Goal: Task Accomplishment & Management: Manage account settings

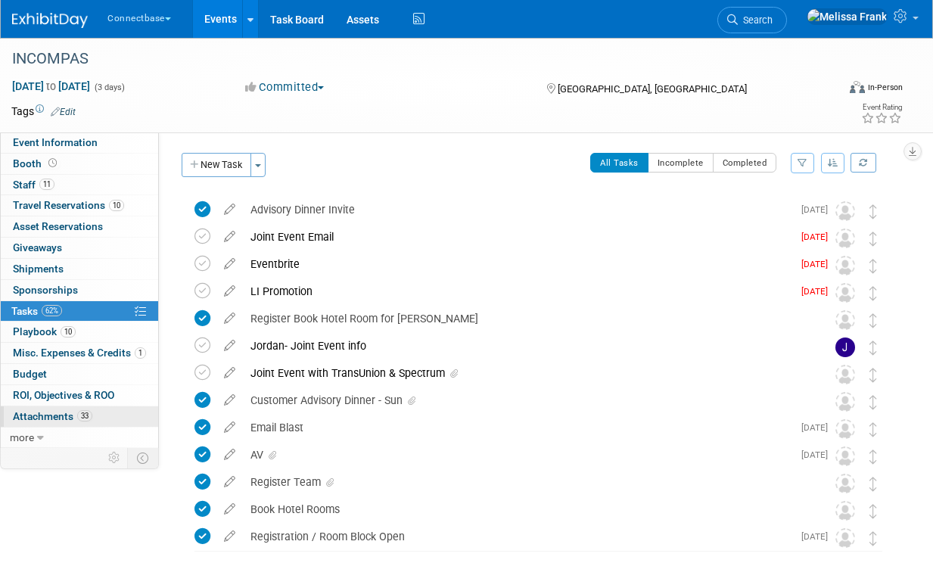
click at [54, 421] on span "Attachments 33" at bounding box center [52, 416] width 79 height 12
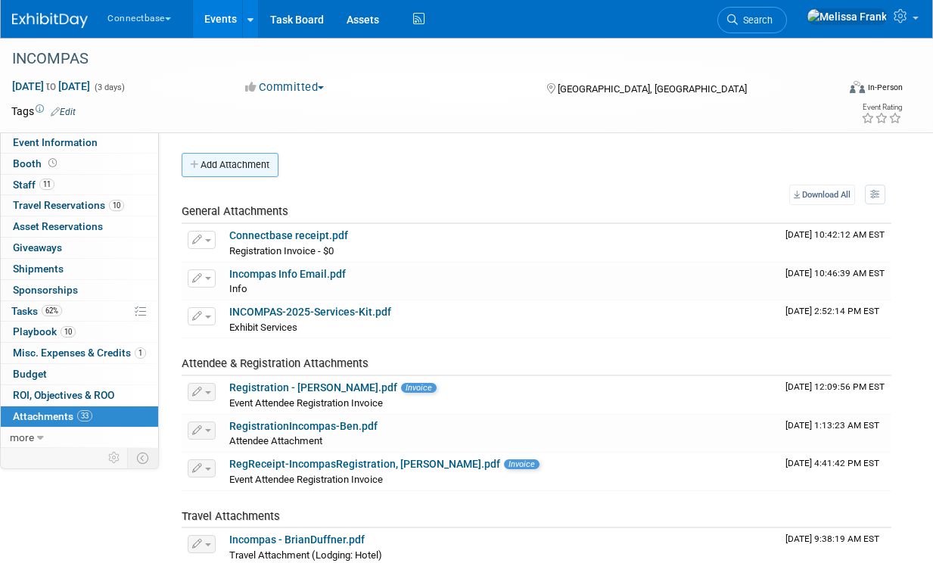
click at [241, 170] on button "Add Attachment" at bounding box center [230, 165] width 97 height 24
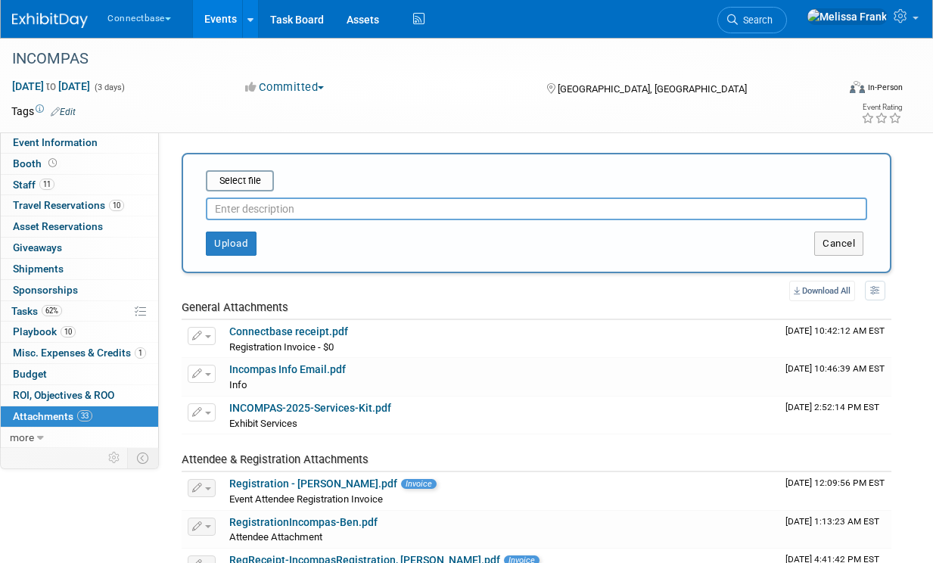
click at [274, 207] on input "text" at bounding box center [536, 208] width 661 height 23
type input "2025-Attendee List (10.10.2025)"
click at [240, 188] on input "file" at bounding box center [182, 181] width 180 height 18
click at [241, 188] on input "file" at bounding box center [182, 181] width 180 height 18
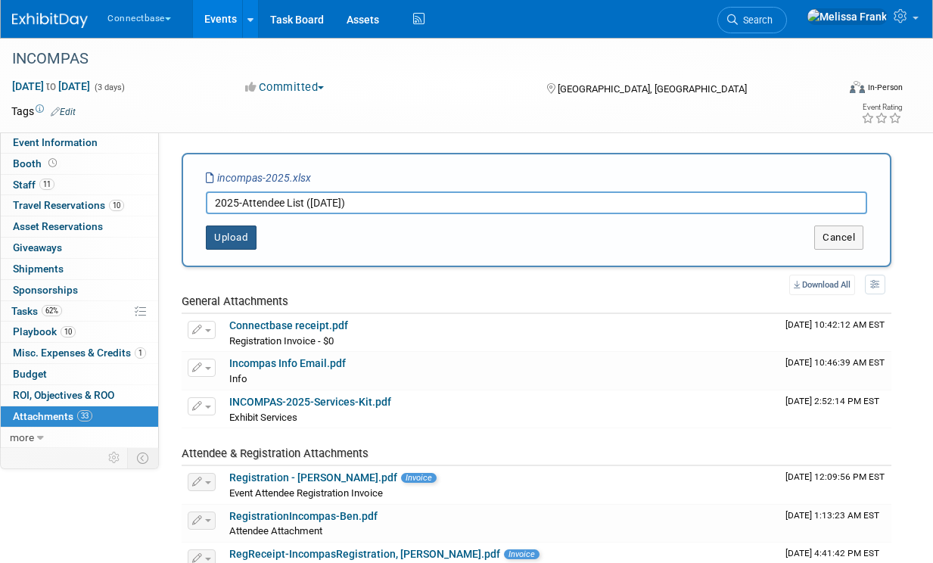
click at [222, 238] on button "Upload" at bounding box center [231, 237] width 51 height 24
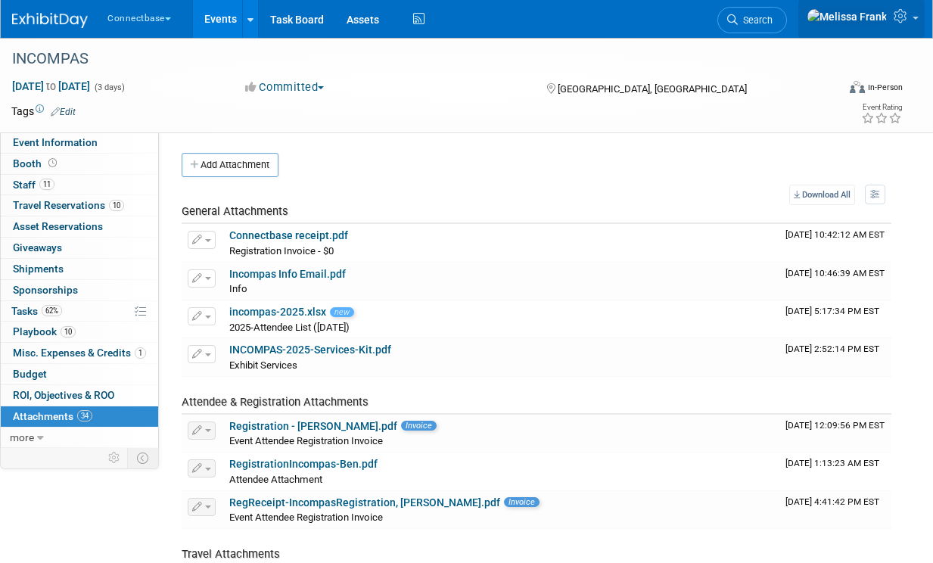
click at [904, 11] on link at bounding box center [861, 19] width 126 height 38
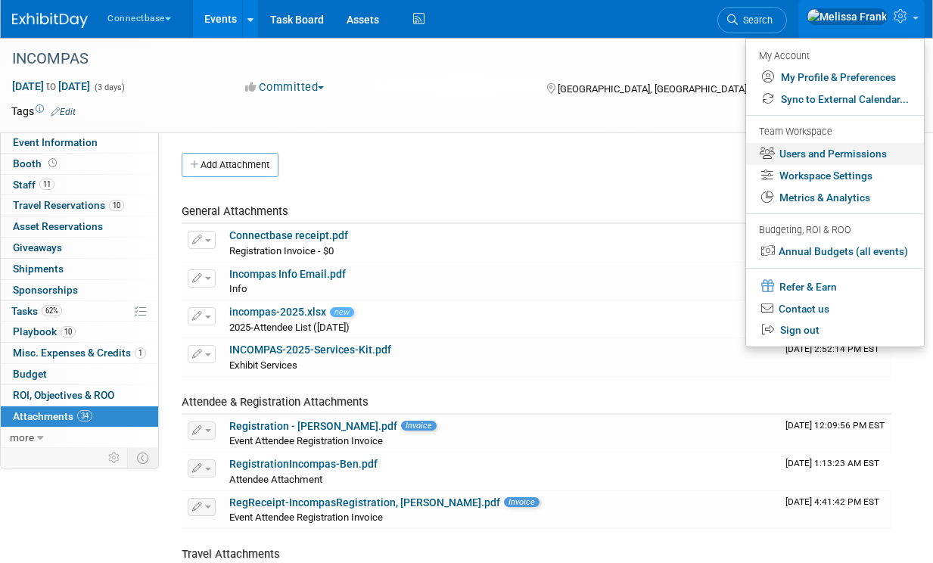
click at [818, 153] on link "Users and Permissions" at bounding box center [835, 154] width 178 height 22
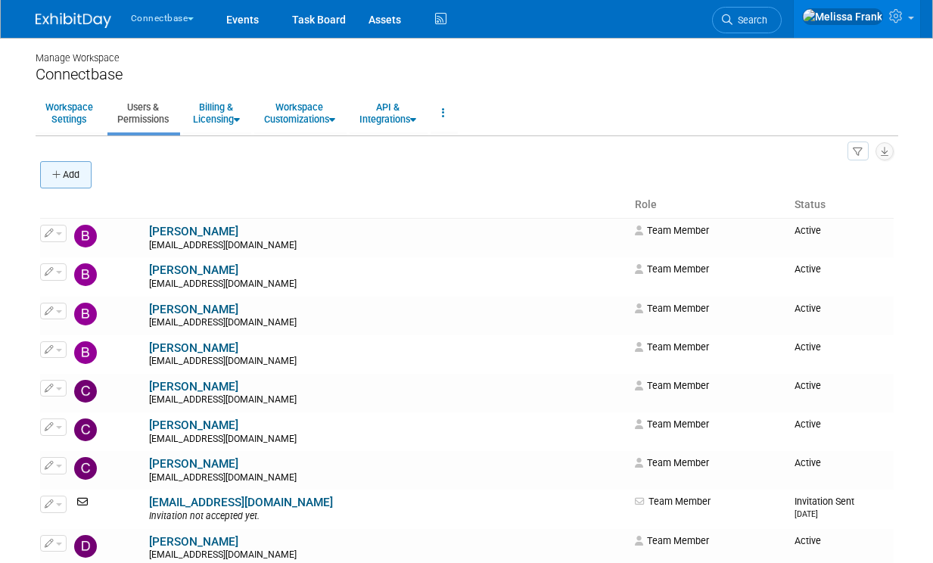
click at [60, 175] on icon "button" at bounding box center [57, 175] width 11 height 10
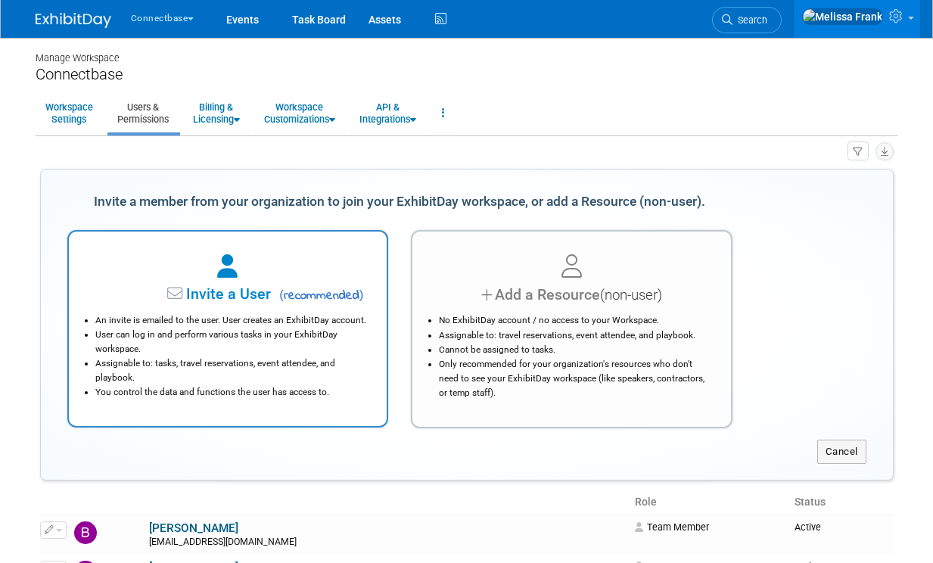
click at [189, 292] on span "Invite a User" at bounding box center [181, 293] width 179 height 17
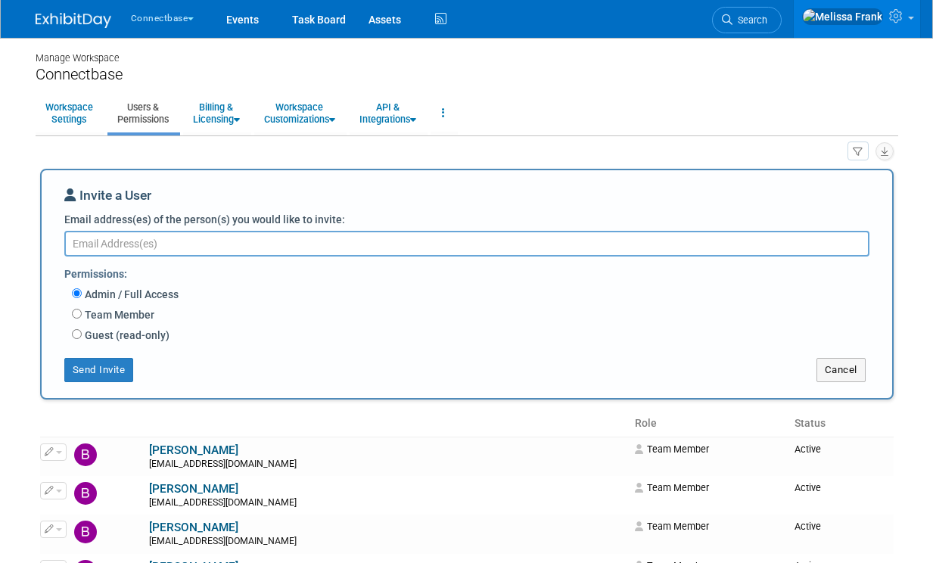
paste textarea "dsmith@connectbase.com"
type textarea "dsmith@connectbase.com"
click at [109, 372] on button "Send Invite" at bounding box center [99, 370] width 70 height 24
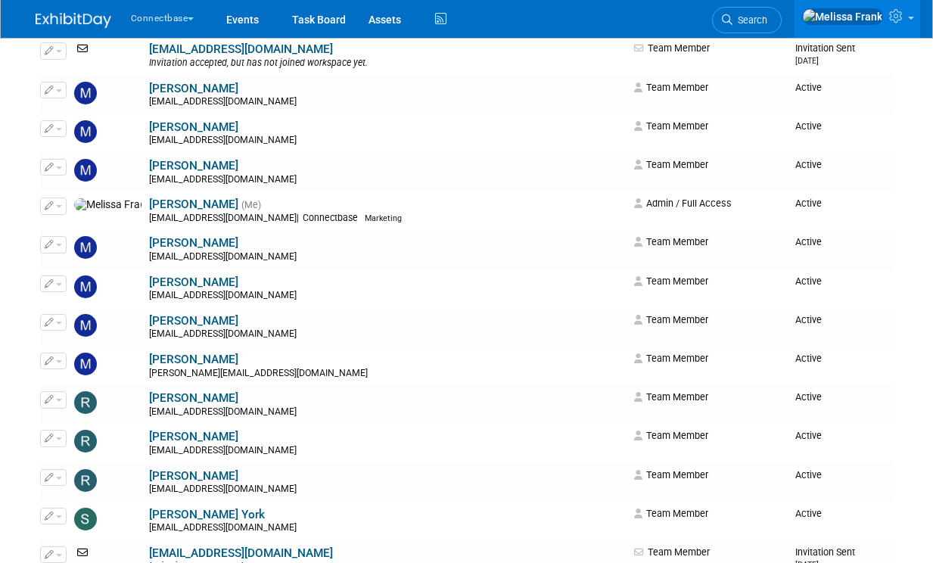
scroll to position [1097, 0]
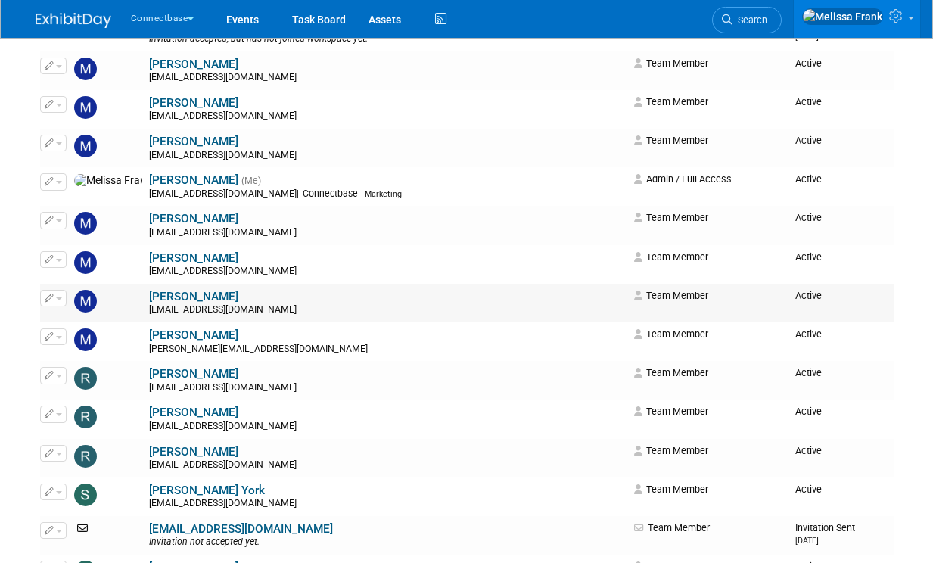
click at [51, 302] on icon "button" at bounding box center [49, 298] width 9 height 8
click at [92, 327] on link "Edit" at bounding box center [101, 322] width 120 height 21
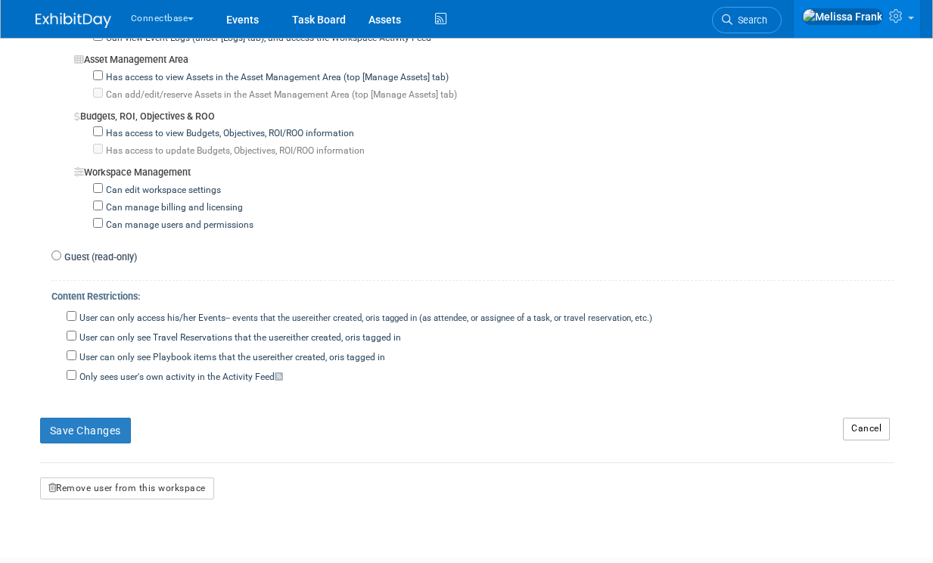
scroll to position [1339, 0]
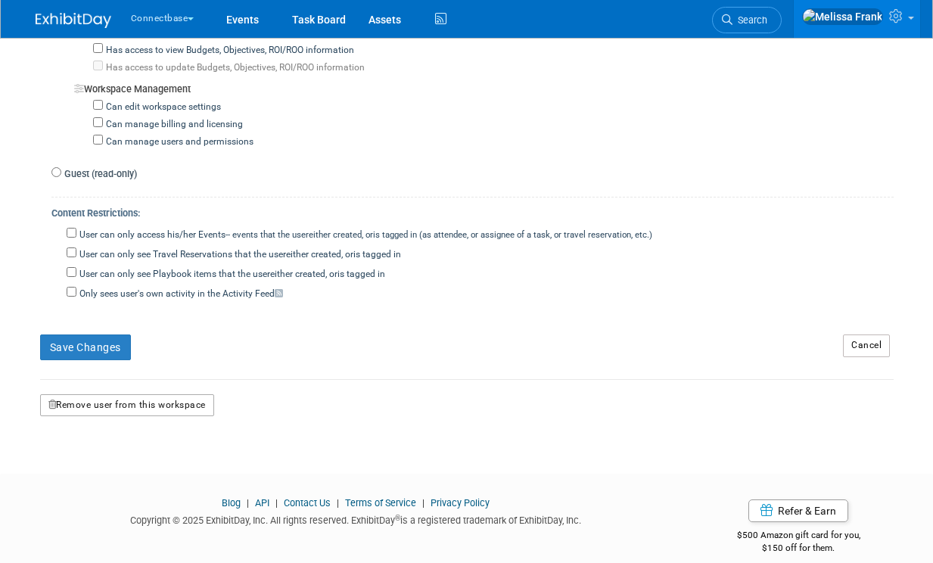
click at [132, 394] on button "Remove user from this workspace" at bounding box center [127, 405] width 174 height 23
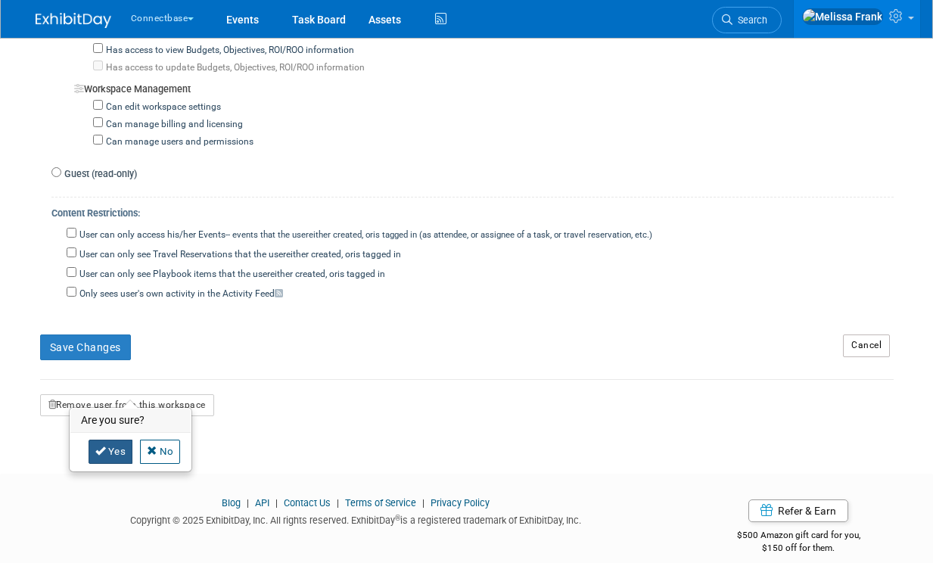
click at [112, 452] on link "Yes" at bounding box center [111, 452] width 45 height 24
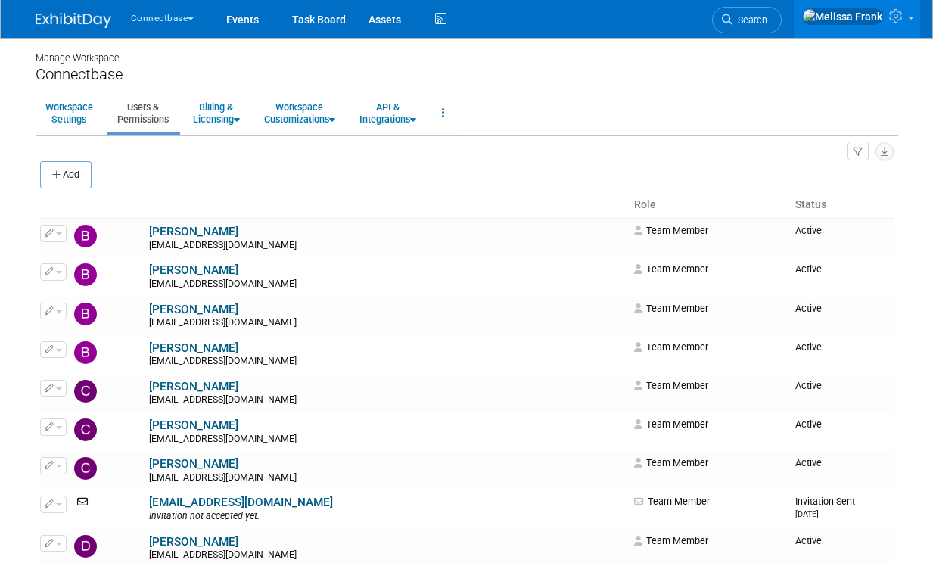
click at [185, 18] on button "Connectbase" at bounding box center [171, 15] width 84 height 31
click at [271, 58] on div "Manage Workspace" at bounding box center [467, 51] width 863 height 27
click at [243, 29] on link "Events" at bounding box center [242, 19] width 55 height 38
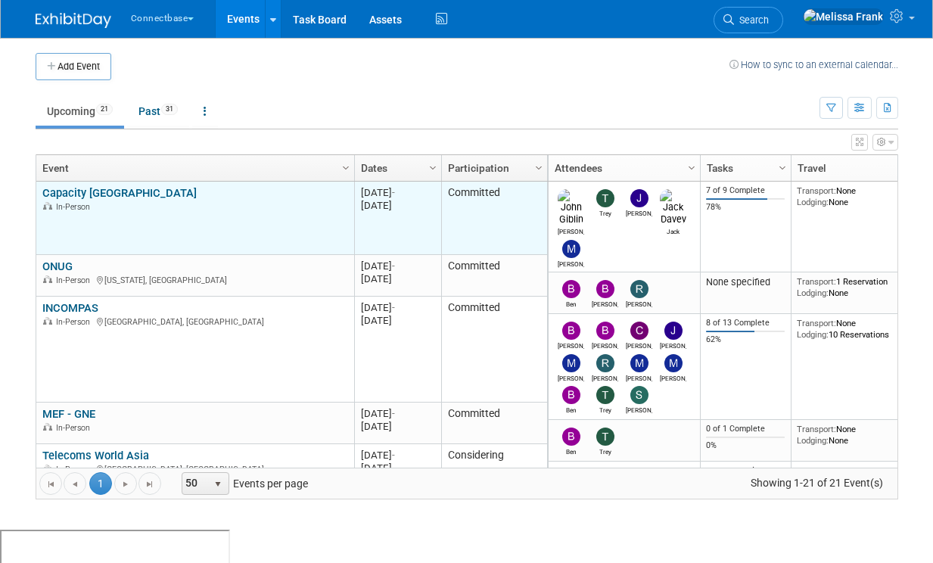
click at [93, 190] on link "Capacity [GEOGRAPHIC_DATA]" at bounding box center [119, 193] width 154 height 14
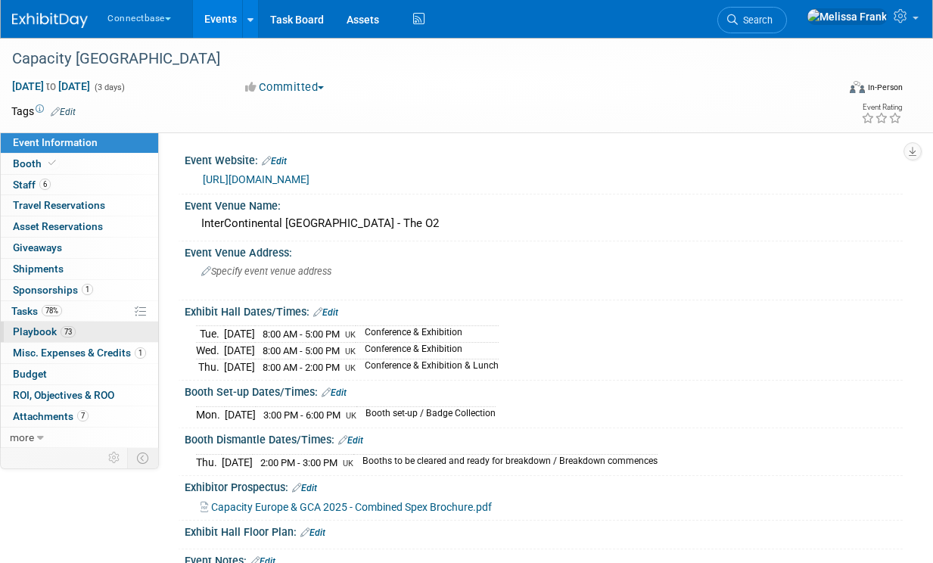
click at [48, 329] on span "Playbook 73" at bounding box center [44, 331] width 63 height 12
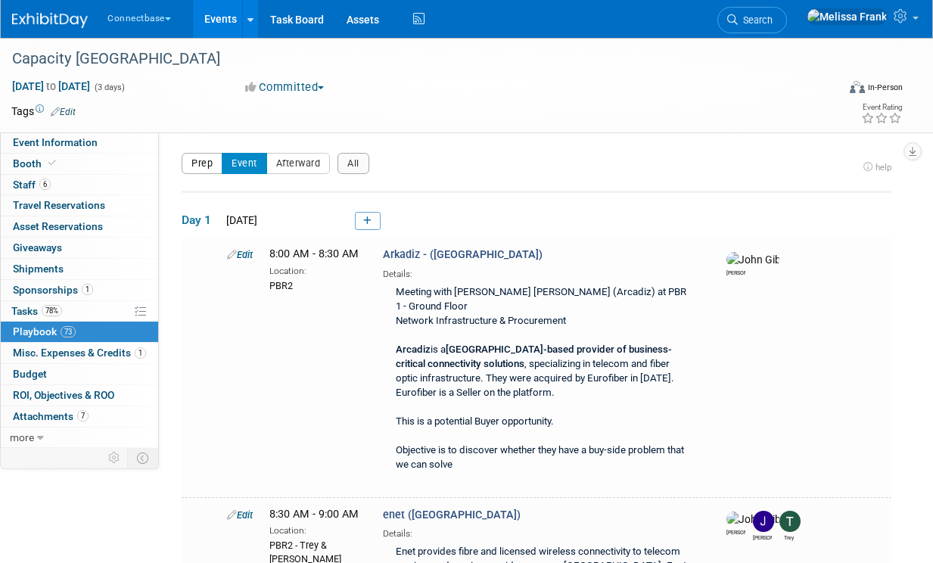
click at [197, 166] on button "Prep" at bounding box center [202, 163] width 41 height 21
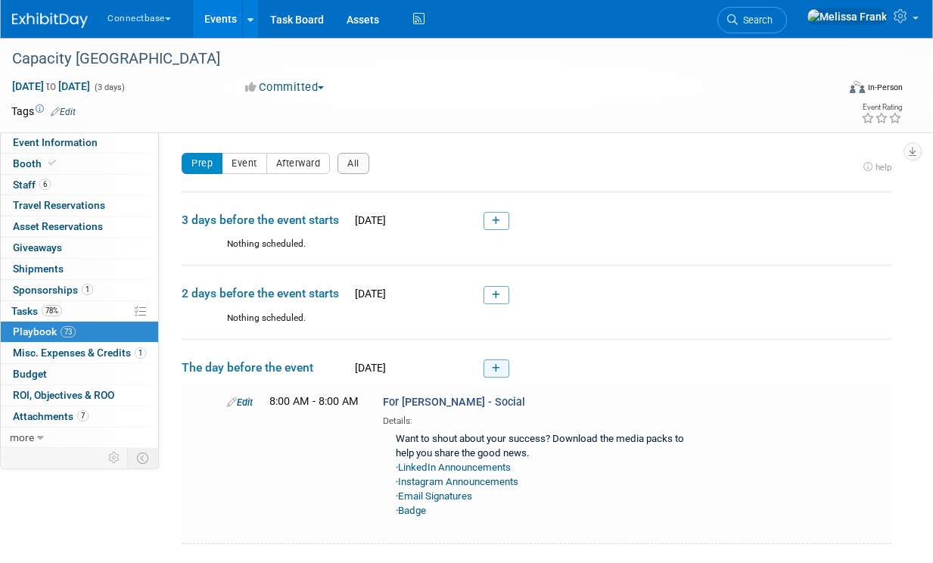
click at [505, 367] on link at bounding box center [496, 368] width 26 height 18
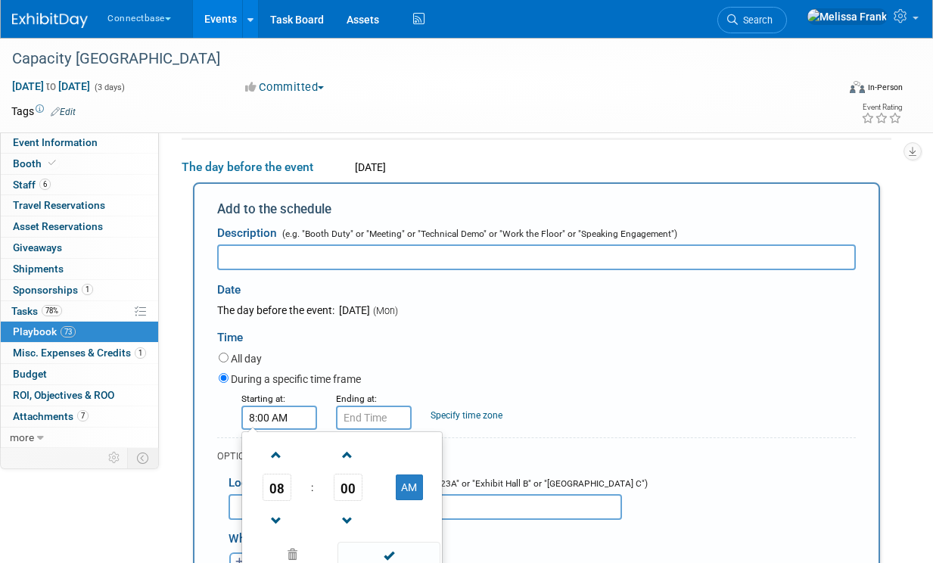
click at [251, 418] on input "8:00 AM" at bounding box center [279, 418] width 76 height 24
click at [278, 480] on span "08" at bounding box center [277, 487] width 29 height 27
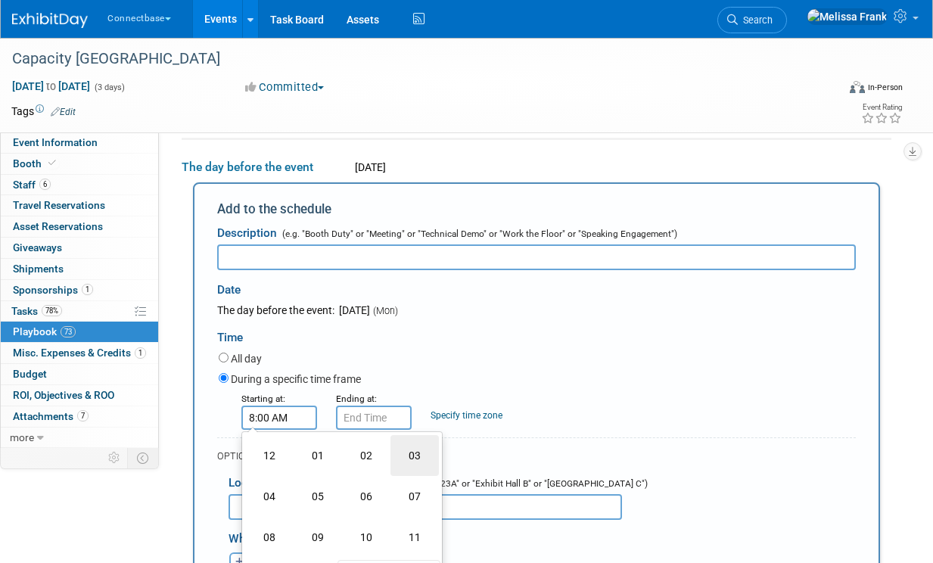
click at [397, 466] on td "03" at bounding box center [414, 455] width 48 height 41
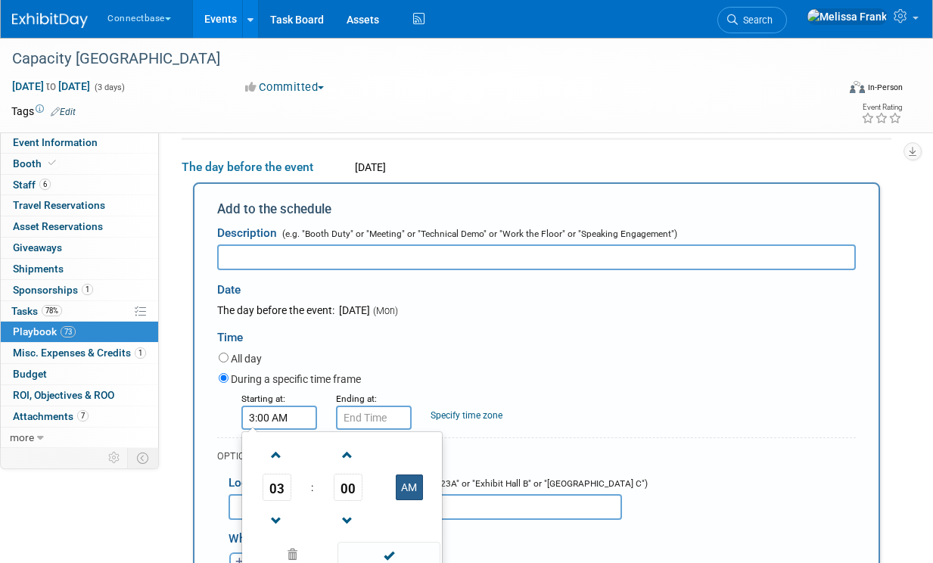
click at [407, 490] on button "AM" at bounding box center [409, 487] width 27 height 26
type input "3:00 PM"
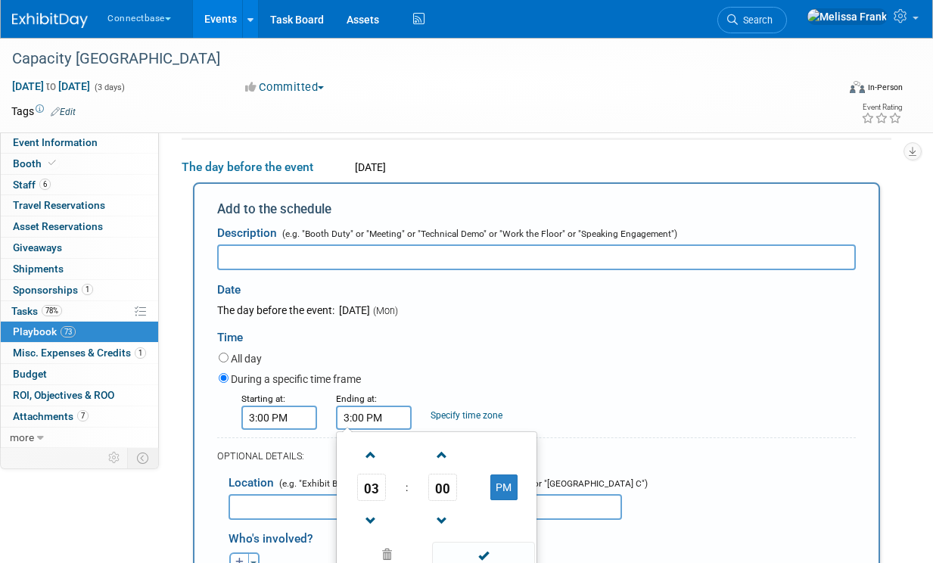
click at [376, 415] on input "3:00 PM" at bounding box center [374, 418] width 76 height 24
click at [376, 491] on span "03" at bounding box center [371, 487] width 29 height 27
click at [460, 496] on td "06" at bounding box center [461, 496] width 48 height 41
type input "6:00 PM"
click at [521, 359] on div "All day" at bounding box center [537, 360] width 637 height 20
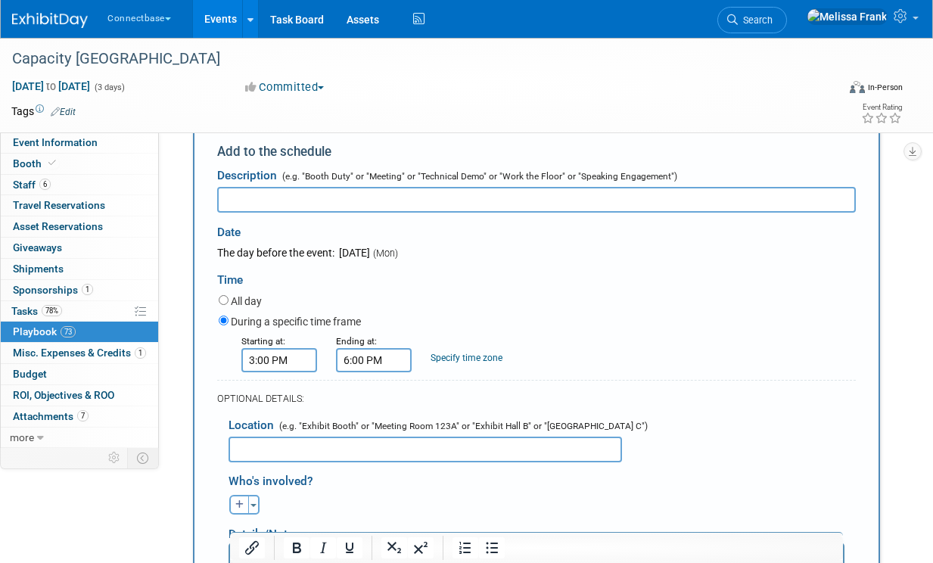
scroll to position [284, 0]
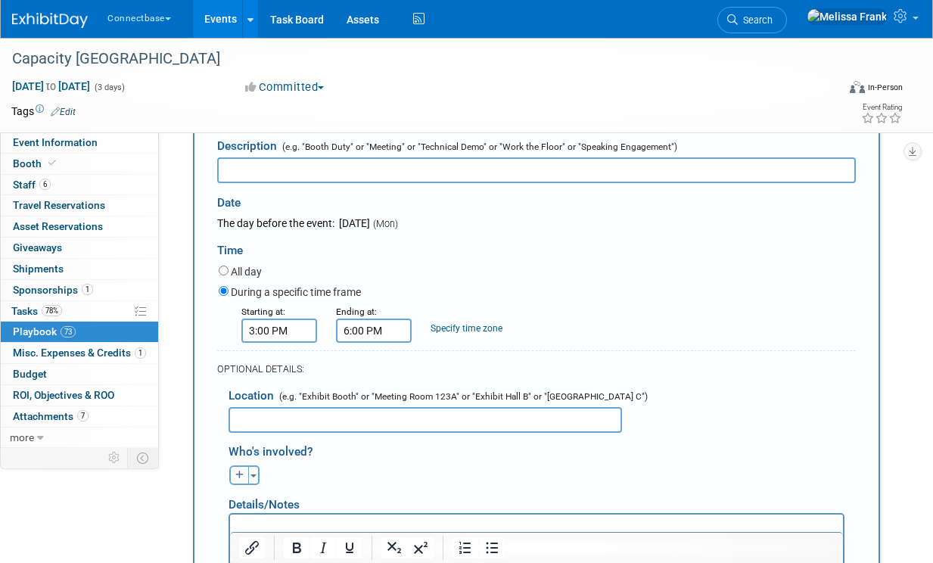
click at [288, 426] on input "text" at bounding box center [425, 420] width 393 height 26
type input "Meeting Rooms"
click at [283, 173] on input "text" at bounding box center [536, 170] width 639 height 26
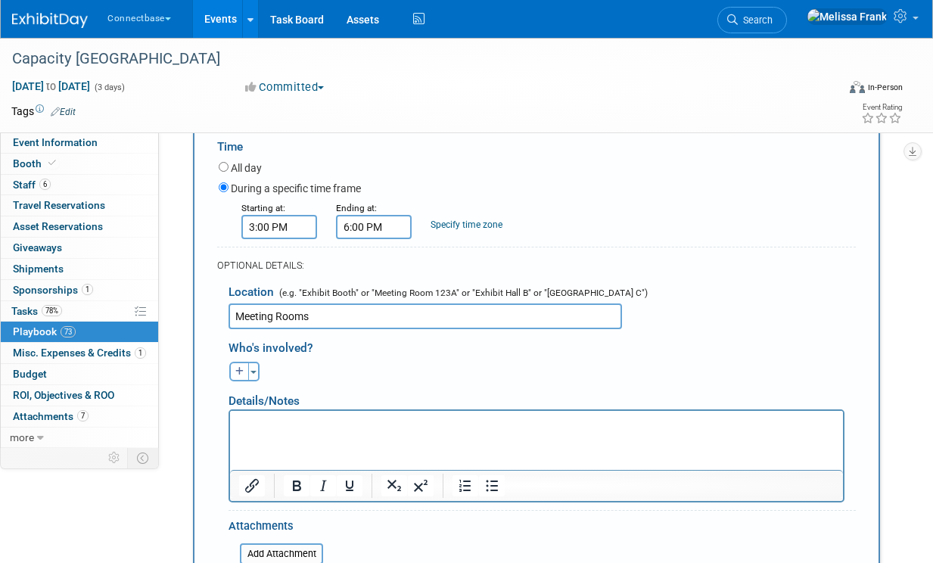
scroll to position [435, 0]
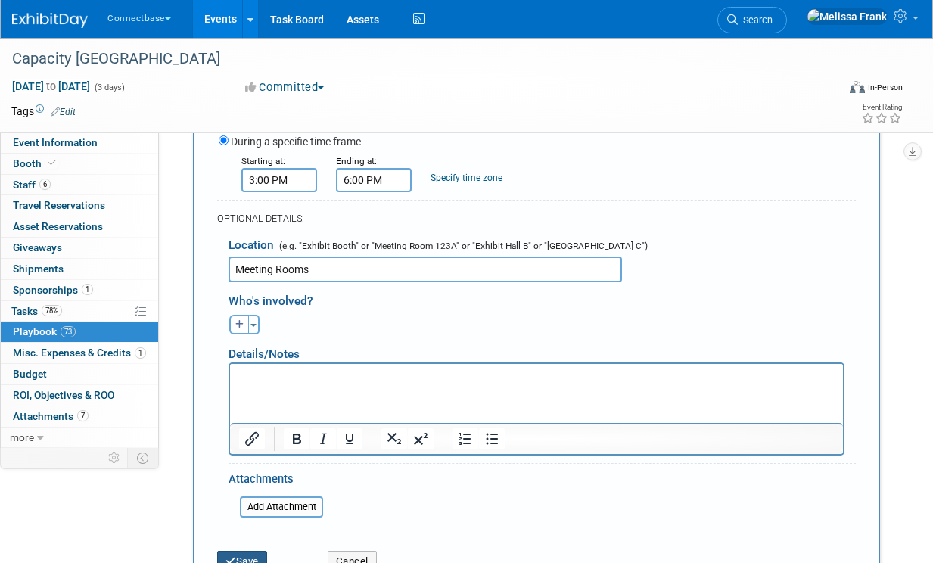
type input "Pick Up Keys - Mary Ann"
click at [253, 555] on button "Save" at bounding box center [242, 561] width 50 height 21
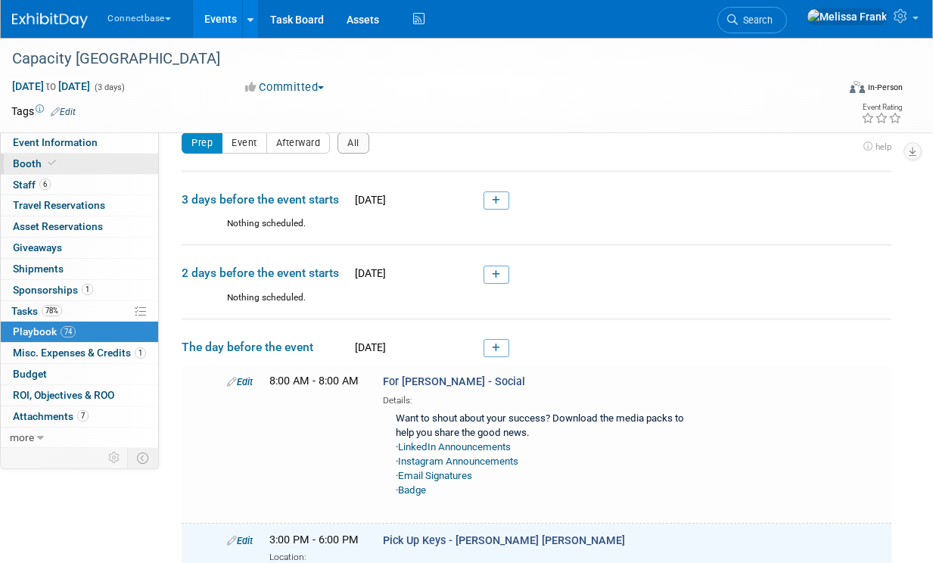
scroll to position [0, 0]
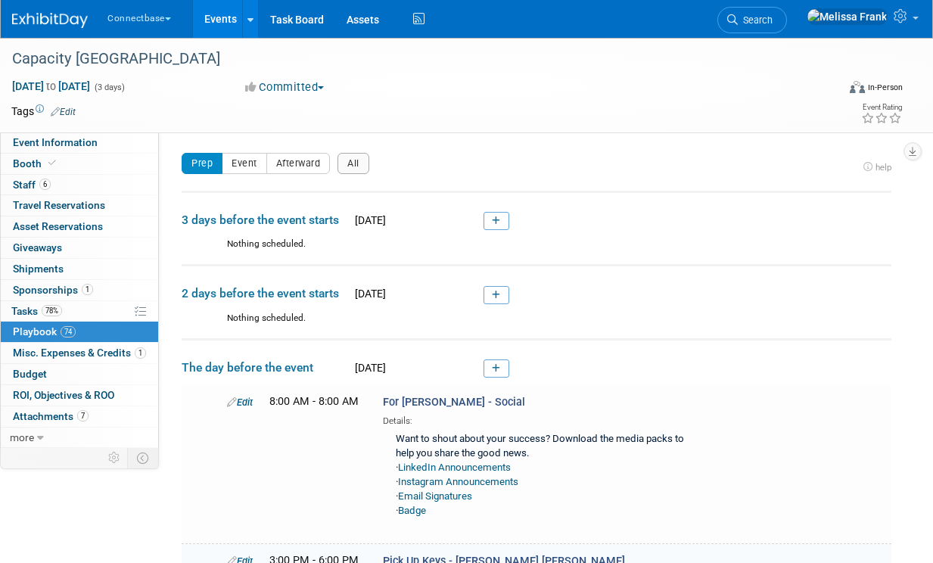
click at [63, 334] on span "74" at bounding box center [68, 331] width 15 height 11
click at [219, 15] on link "Events" at bounding box center [220, 19] width 55 height 38
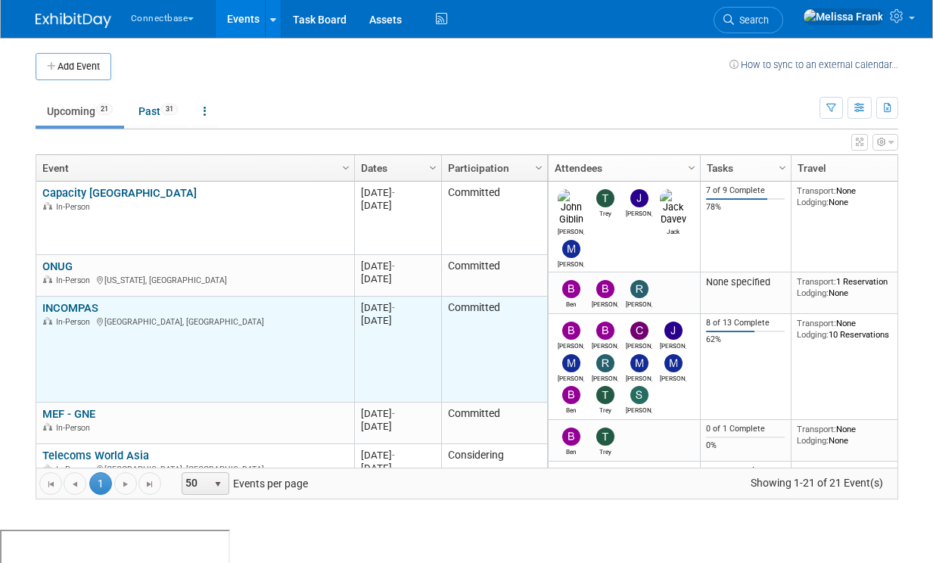
click at [64, 306] on link "INCOMPAS" at bounding box center [70, 308] width 56 height 14
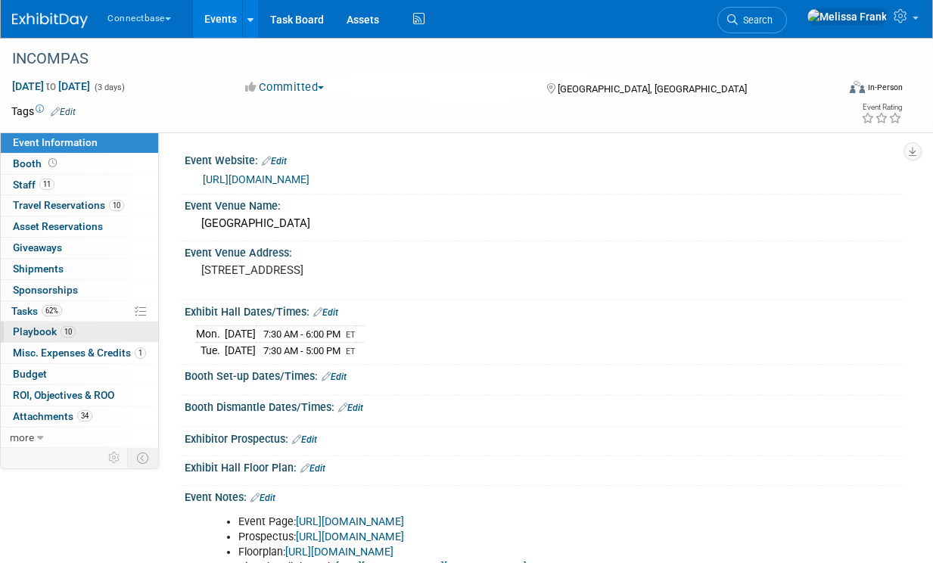
click at [89, 335] on link "10 Playbook 10" at bounding box center [79, 332] width 157 height 20
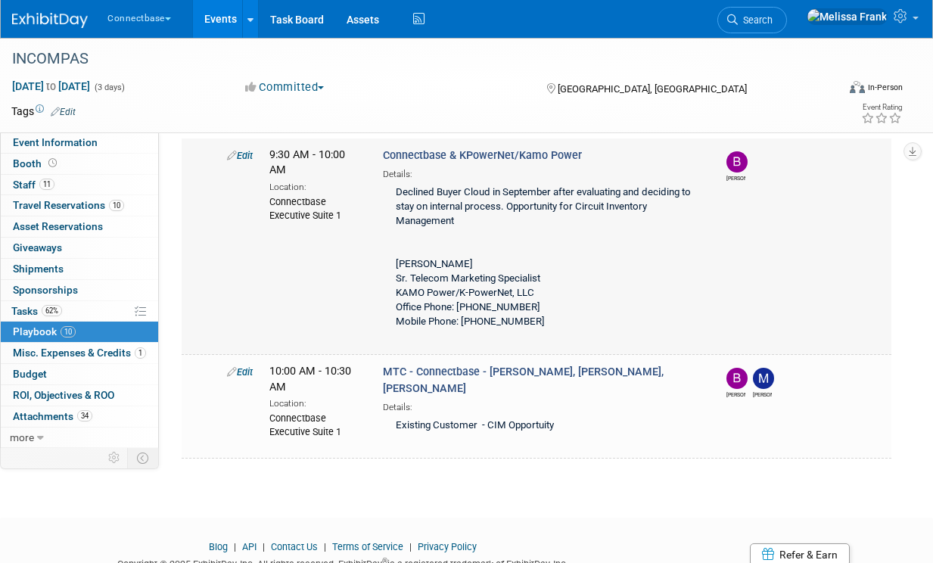
scroll to position [1130, 0]
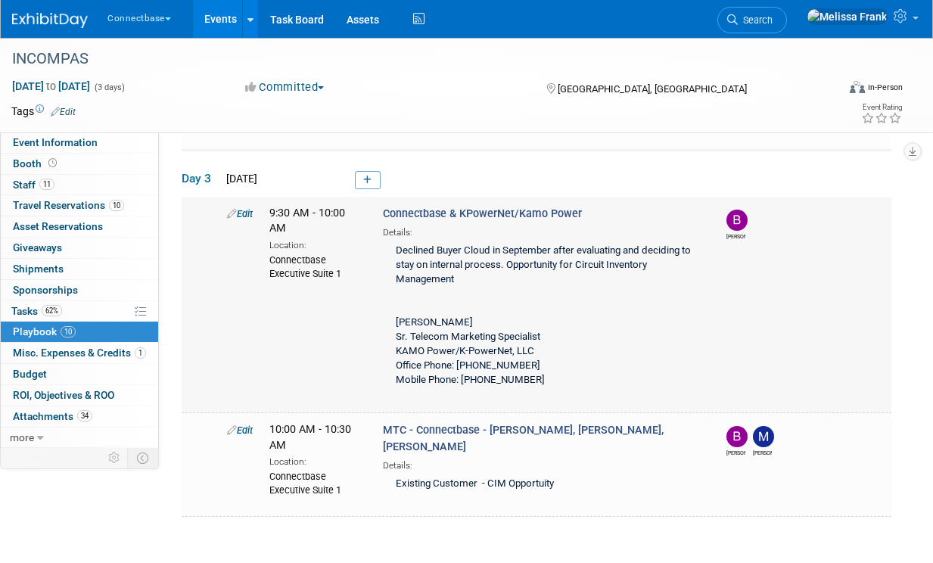
click at [242, 208] on link "Edit" at bounding box center [240, 213] width 26 height 11
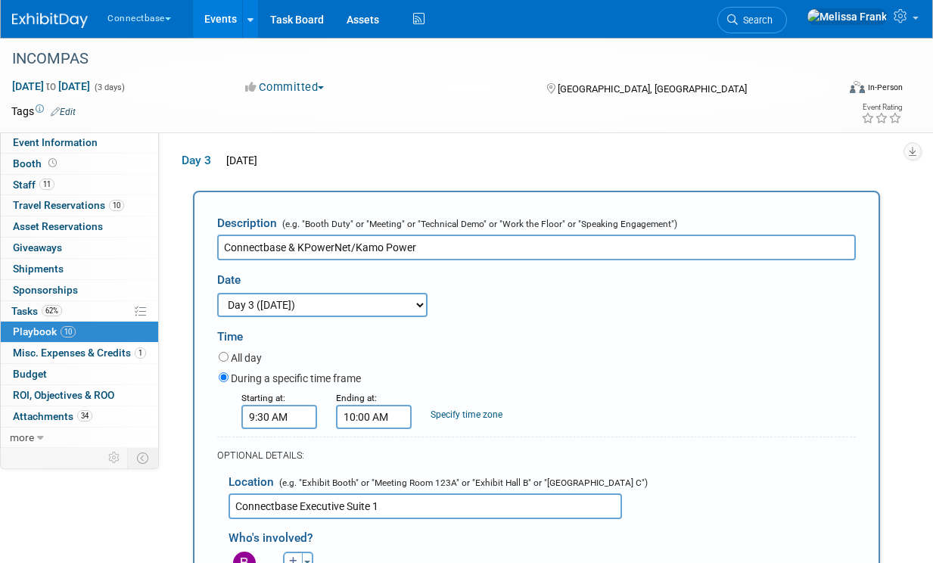
scroll to position [1149, 0]
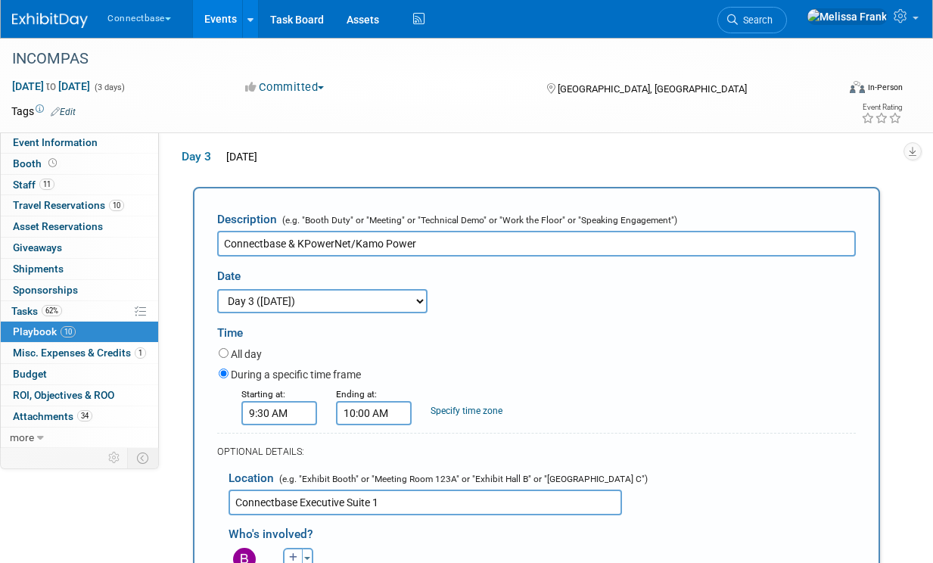
drag, startPoint x: 297, startPoint y: 240, endPoint x: 182, endPoint y: 222, distance: 116.3
click at [182, 222] on div "Description (e.g. "Booth Duty" or "Meeting" or "Technical Demo" or "Work the Fl…" at bounding box center [537, 571] width 710 height 769
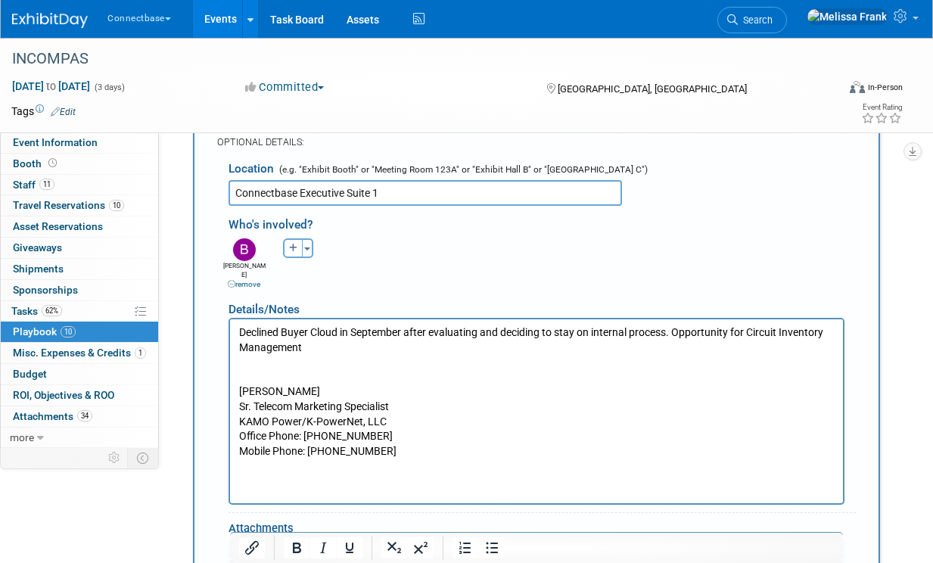
scroll to position [1606, 0]
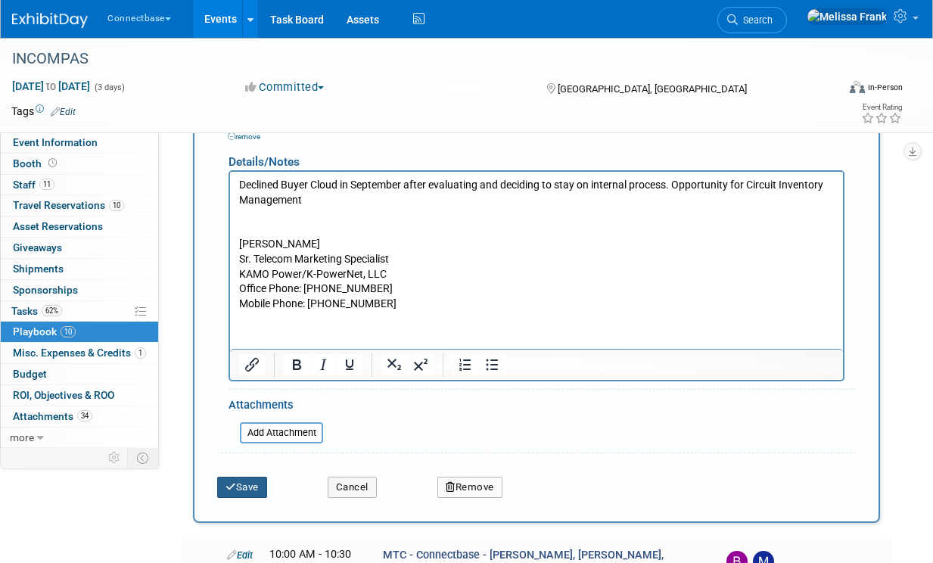
type input "KPowerNet/Kamo Power"
click at [265, 477] on button "Save" at bounding box center [242, 487] width 50 height 21
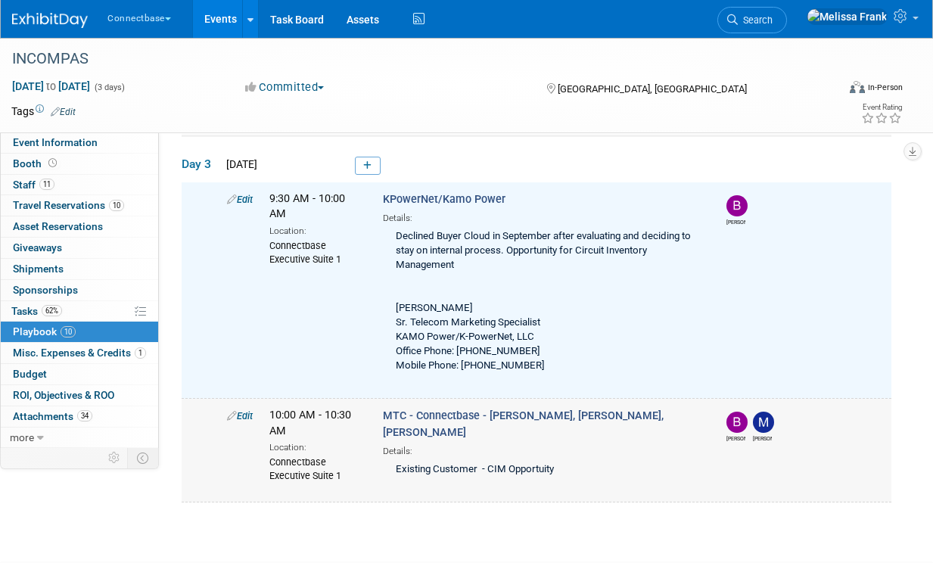
scroll to position [1146, 0]
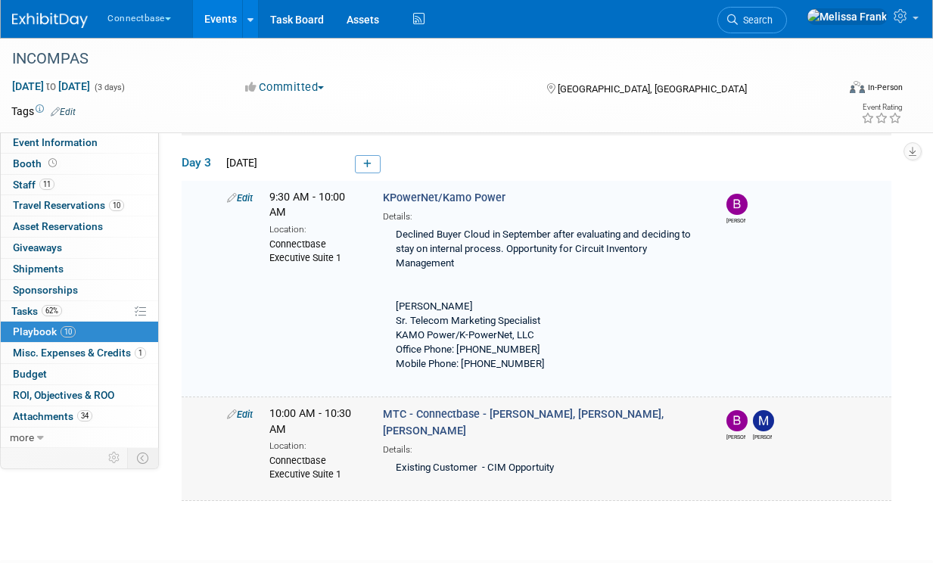
click at [241, 410] on link "Edit" at bounding box center [240, 414] width 26 height 11
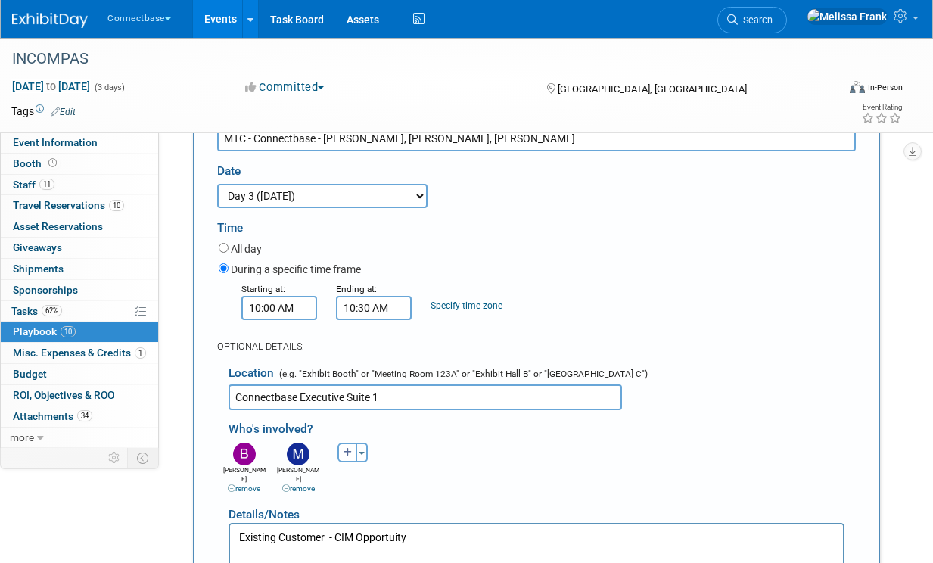
scroll to position [1623, 0]
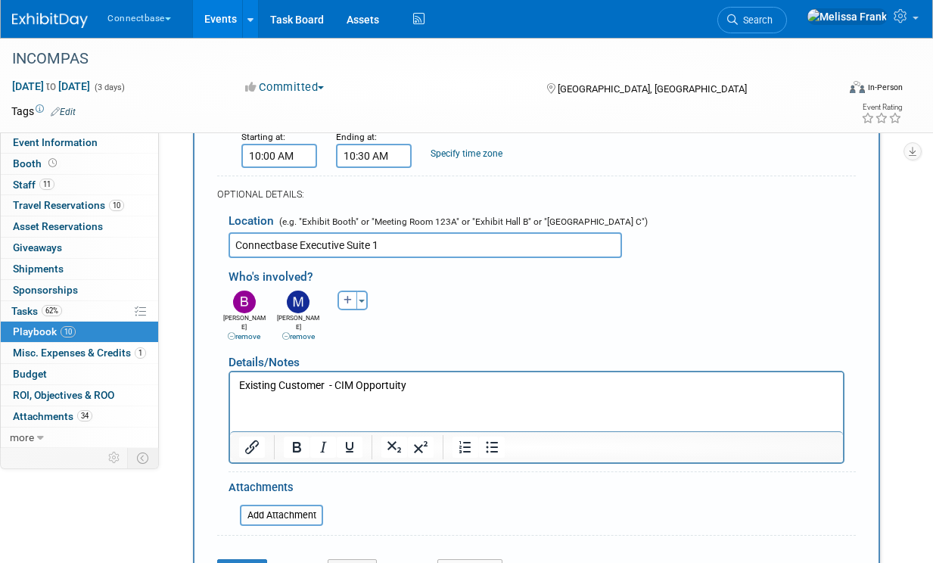
click at [386, 239] on input "Connectbase Executive Suite 1" at bounding box center [425, 245] width 393 height 26
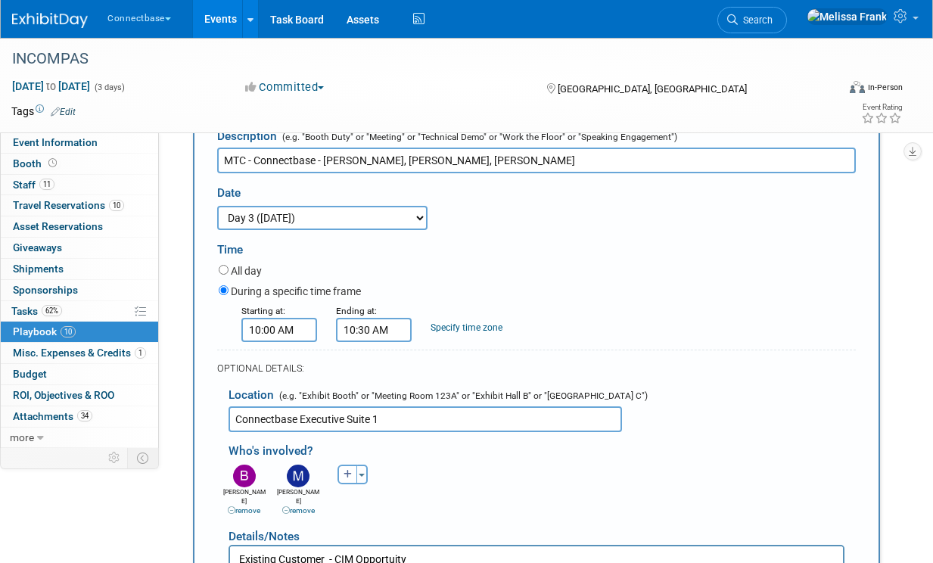
scroll to position [1387, 0]
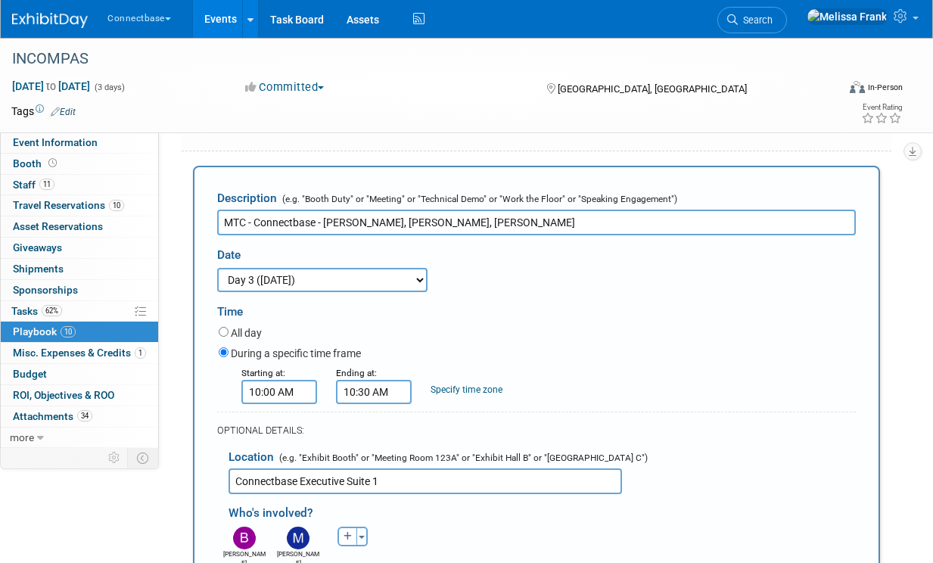
drag, startPoint x: 434, startPoint y: 219, endPoint x: 324, endPoint y: 216, distance: 109.7
click at [324, 216] on input "MTC - Connectbase - Eric Lee, Brian M, Matt" at bounding box center [536, 223] width 639 height 26
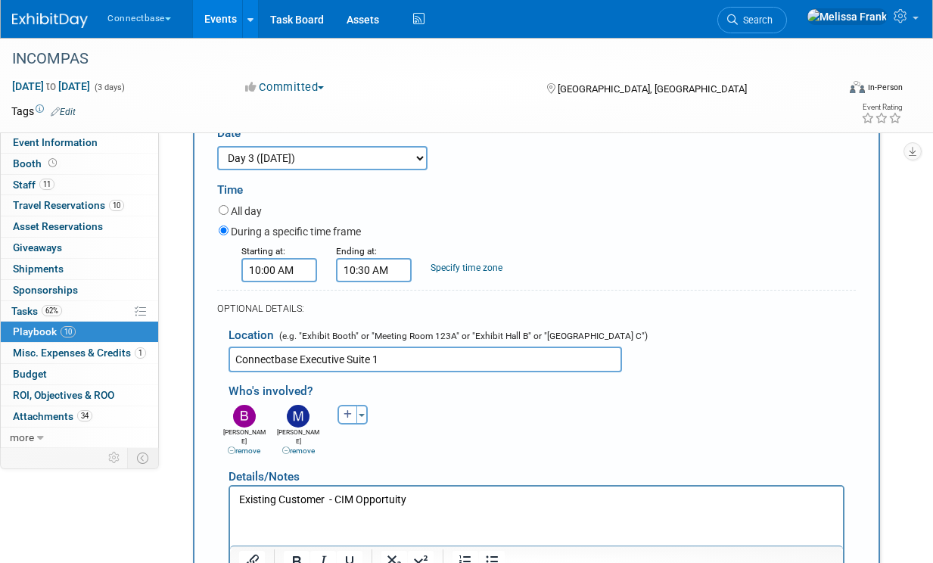
scroll to position [1640, 0]
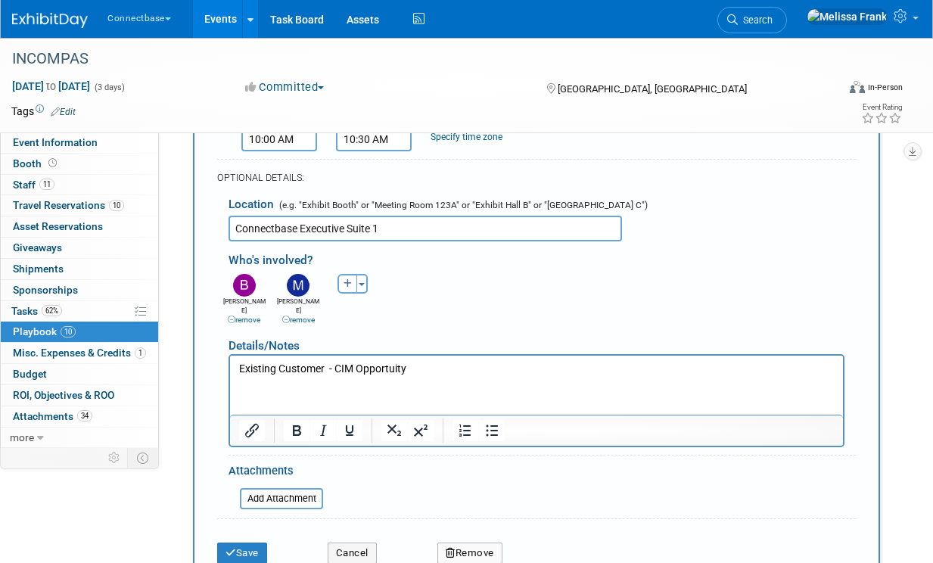
type input "MTC"
click at [466, 376] on html "Existing Customer - CIM Opportuity" at bounding box center [536, 365] width 613 height 21
click at [242, 368] on p "Existing Customer - CIM Opportuity" at bounding box center [536, 368] width 595 height 15
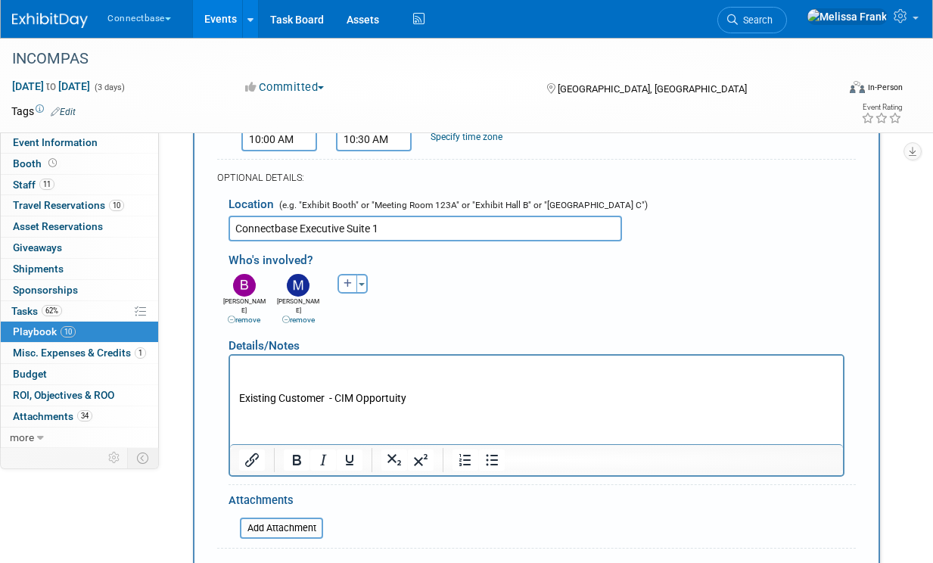
click at [284, 365] on p "Rich Text Area. Press ALT-0 for help." at bounding box center [536, 368] width 595 height 15
paste body "Rich Text Area. Press ALT-0 for help."
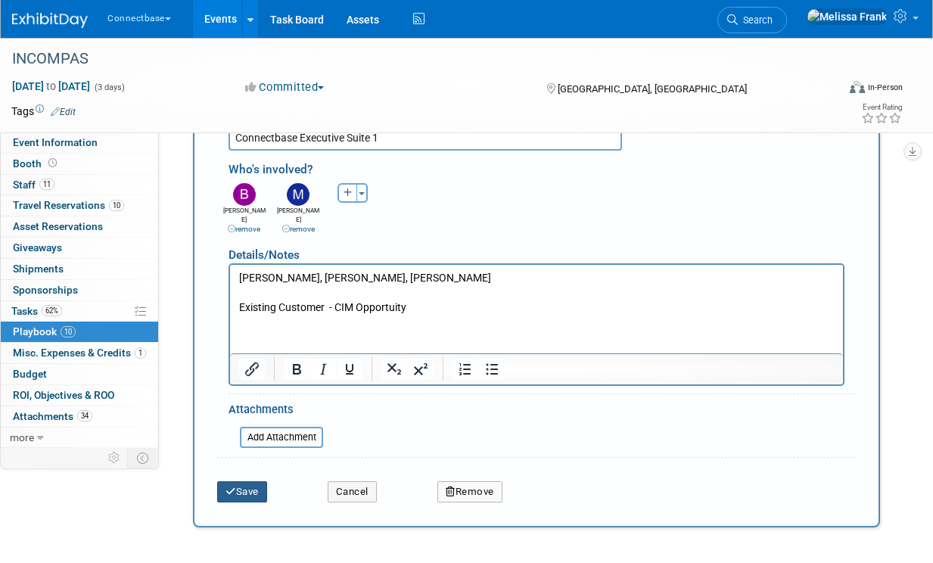
click at [250, 481] on button "Save" at bounding box center [242, 491] width 50 height 21
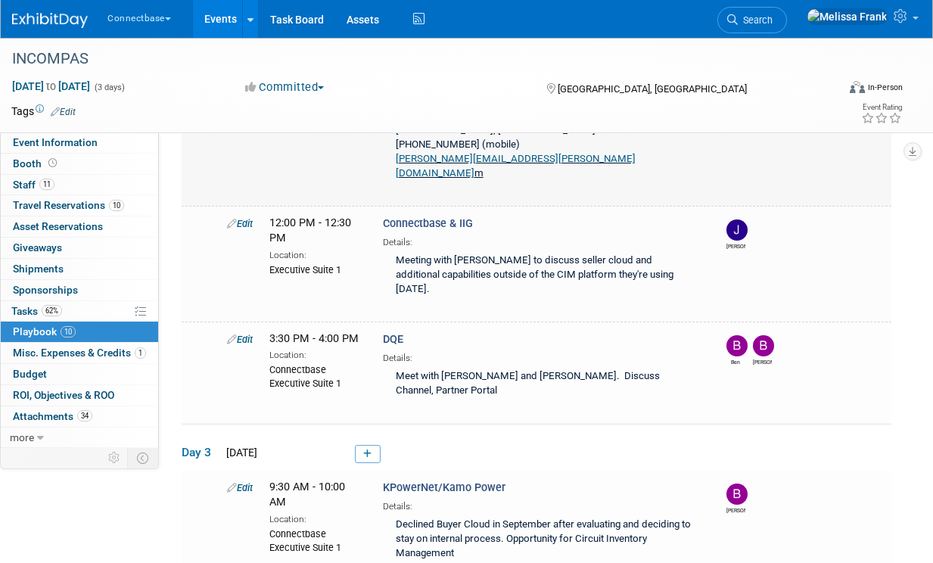
scroll to position [784, 0]
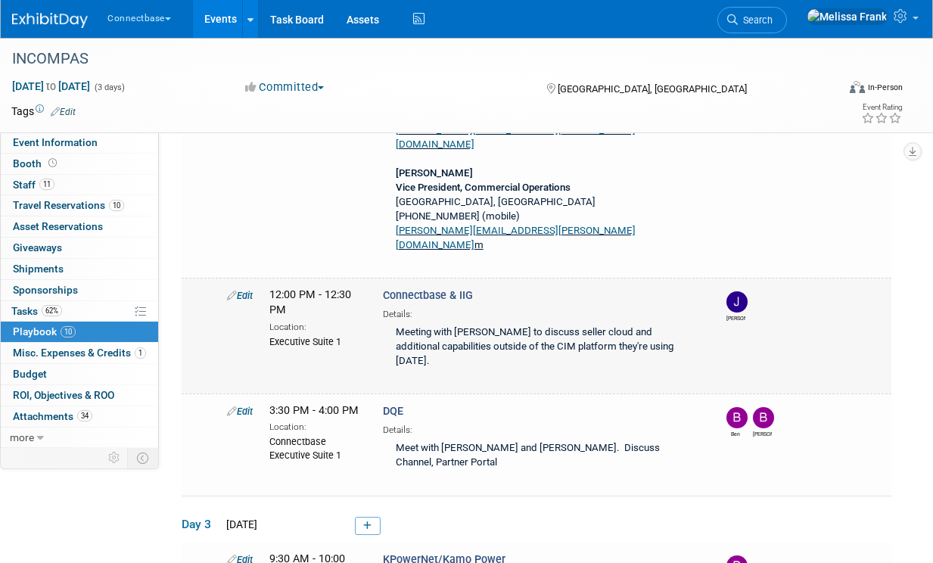
click at [243, 300] on link "Edit" at bounding box center [240, 295] width 26 height 11
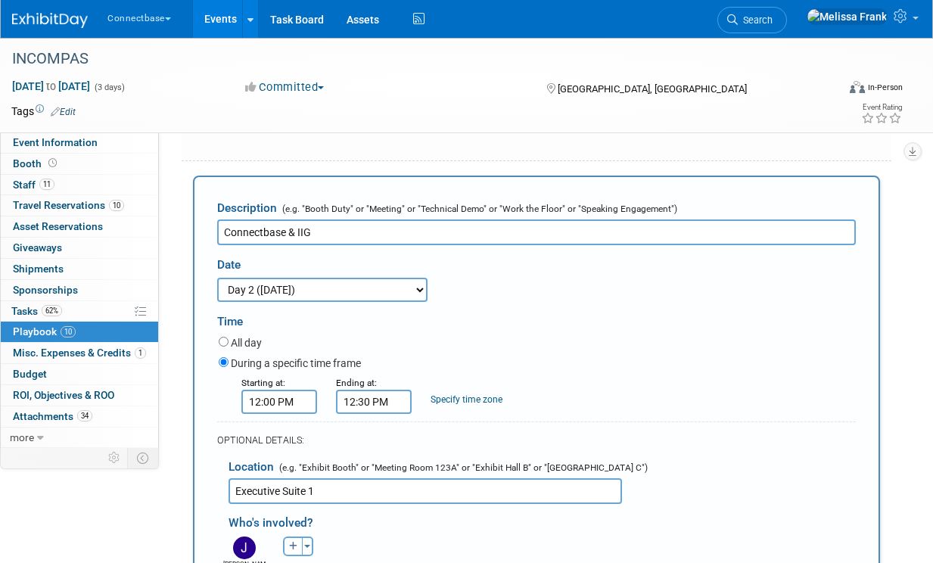
scroll to position [900, 0]
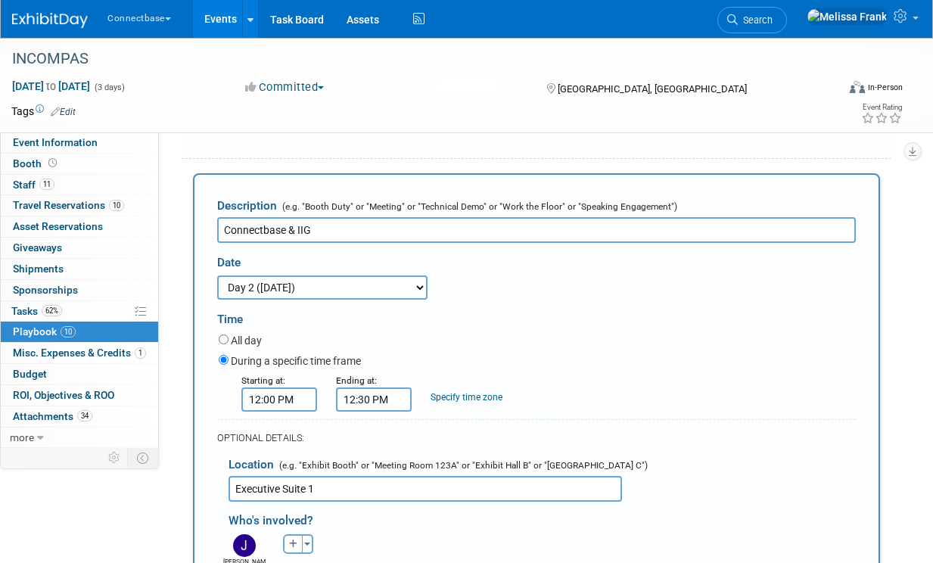
drag, startPoint x: 296, startPoint y: 242, endPoint x: 212, endPoint y: 235, distance: 84.3
click at [212, 235] on div "Description (e.g. "Booth Duty" or "Meeting" or "Technical Demo" or "Work the Fl…" at bounding box center [536, 502] width 687 height 658
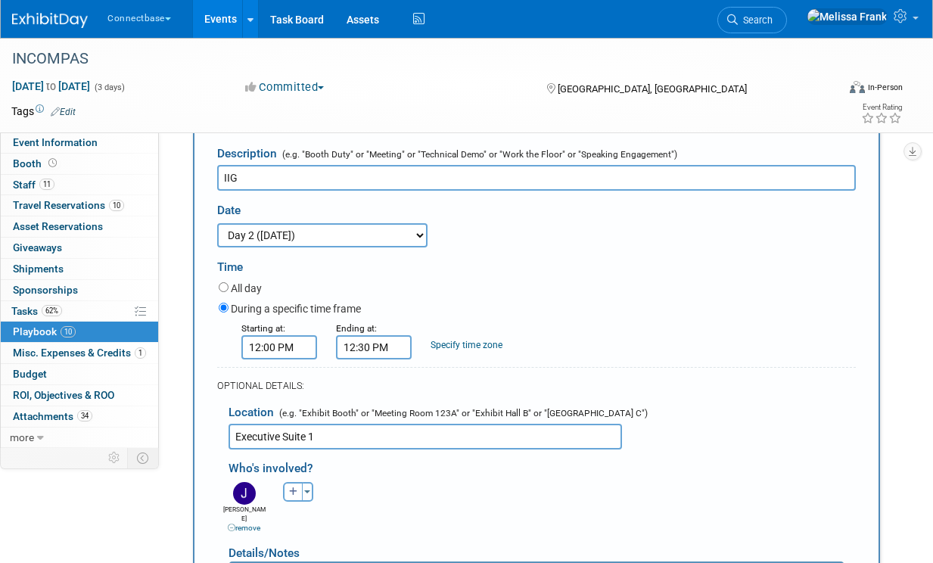
scroll to position [965, 0]
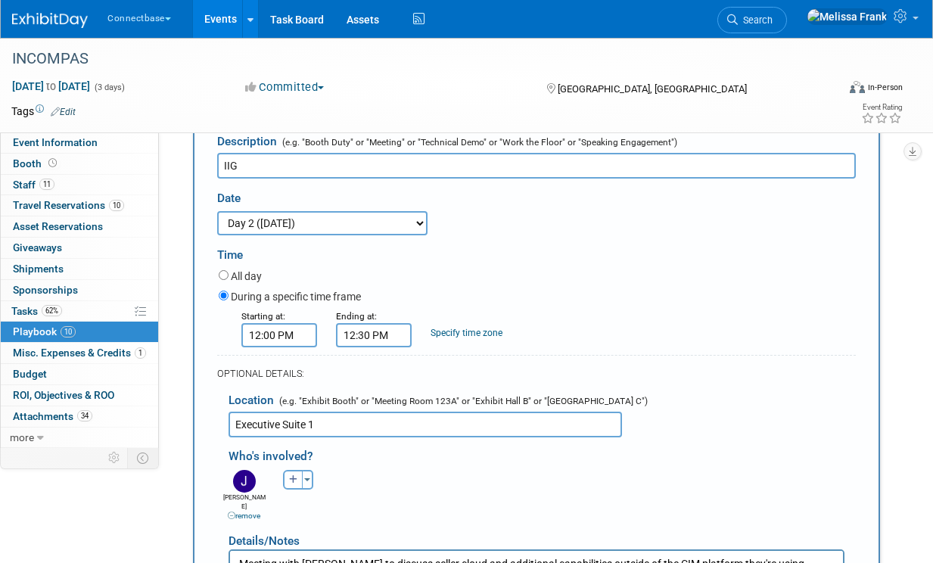
type input "IIG"
click at [236, 434] on input "Executive Suite 1" at bounding box center [425, 425] width 393 height 26
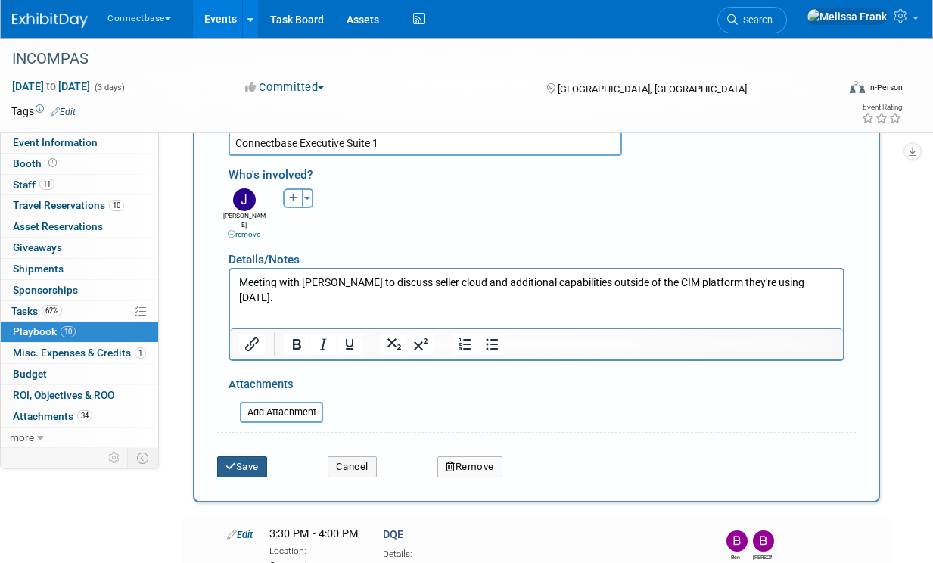
type input "Connectbase Executive Suite 1"
click at [247, 468] on button "Save" at bounding box center [242, 466] width 50 height 21
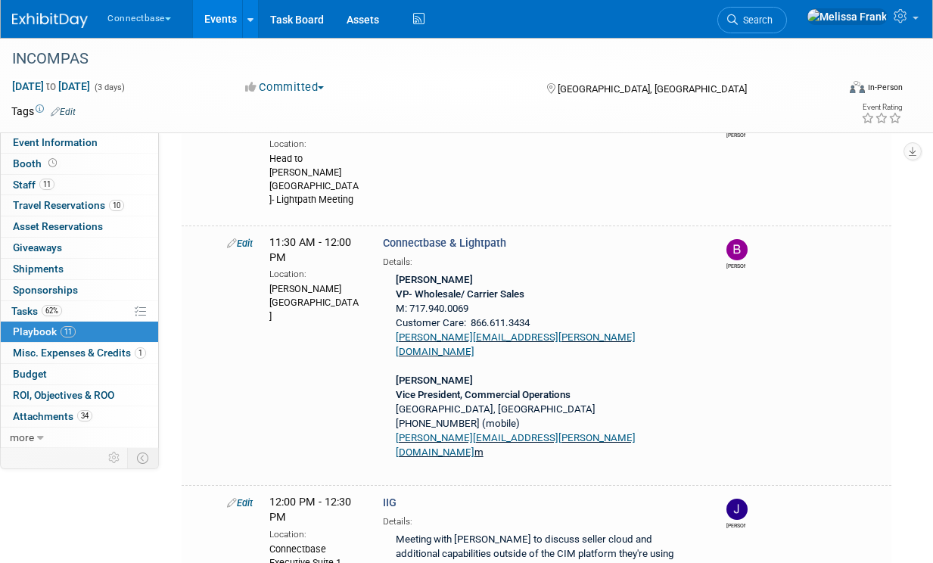
scroll to position [872, 0]
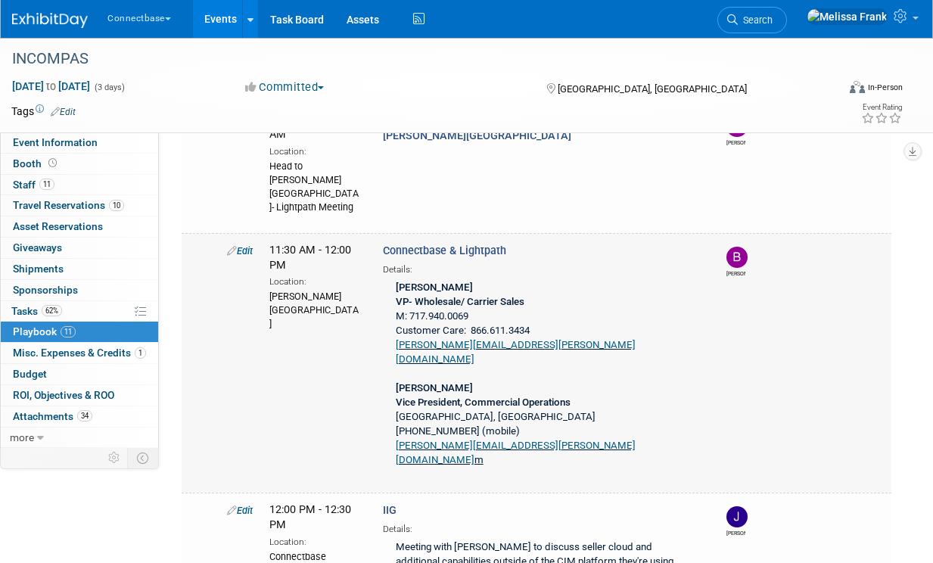
click at [239, 257] on link "Edit" at bounding box center [240, 250] width 26 height 11
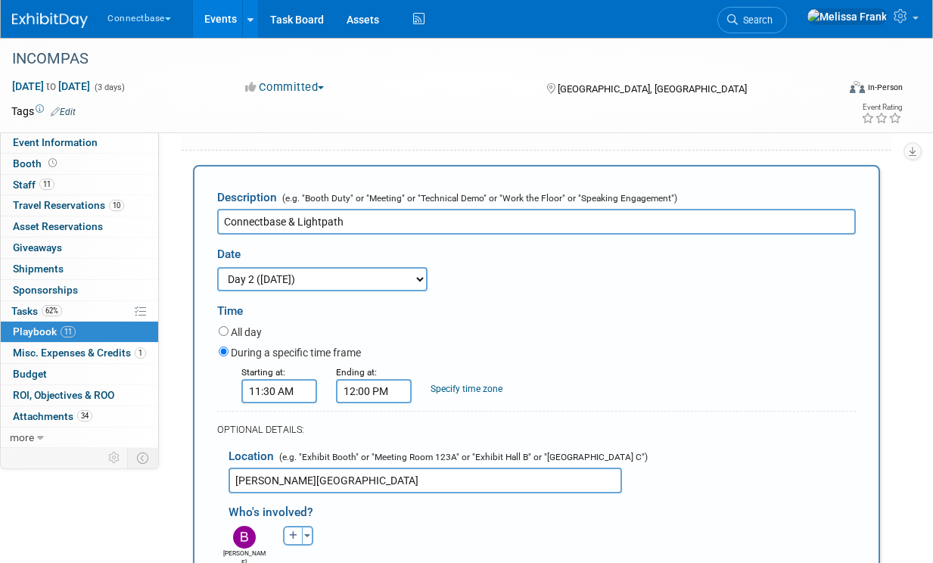
scroll to position [972, 0]
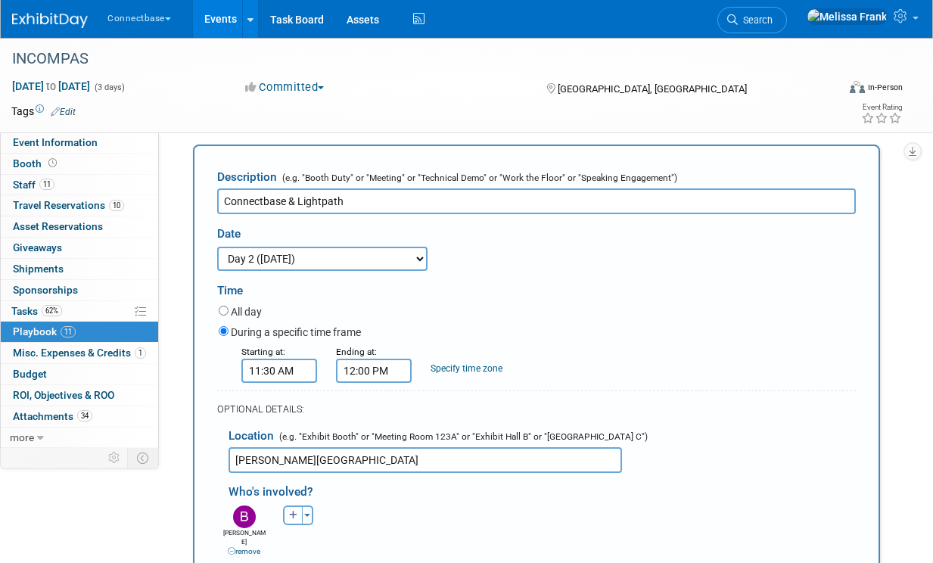
drag, startPoint x: 298, startPoint y: 241, endPoint x: 164, endPoint y: 232, distance: 134.2
click at [164, 232] on div "Event Information Event Info Booth Booth 11 Staff 11 Staff 10 Travel Reservatio…" at bounding box center [466, 311] width 933 height 2490
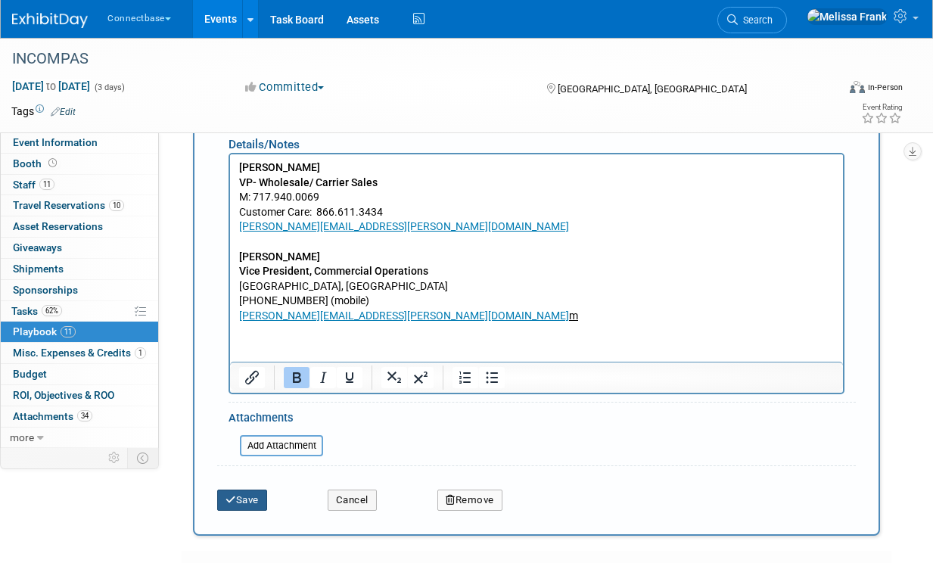
type input "Lightpath"
click at [246, 511] on button "Save" at bounding box center [242, 500] width 50 height 21
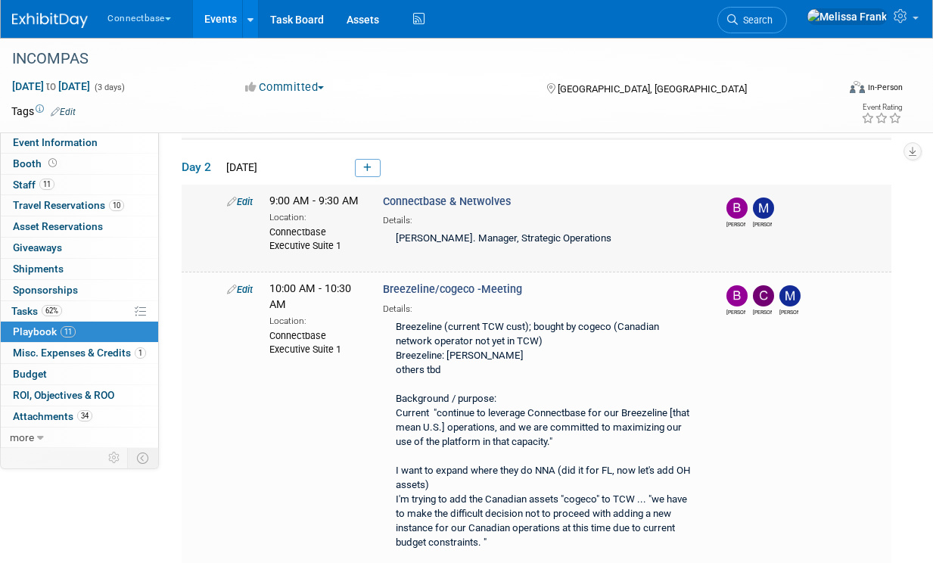
scroll to position [393, 0]
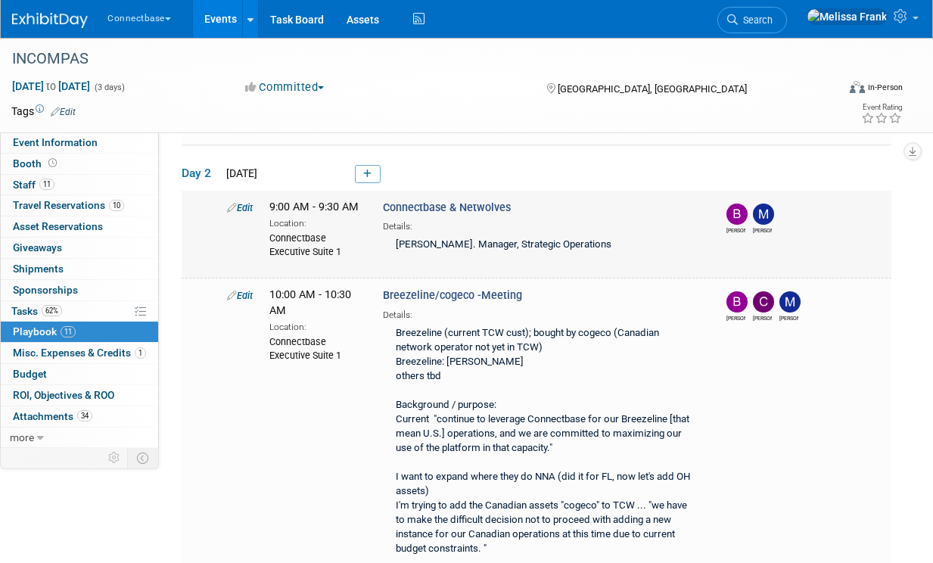
click at [242, 213] on link "Edit" at bounding box center [240, 207] width 26 height 11
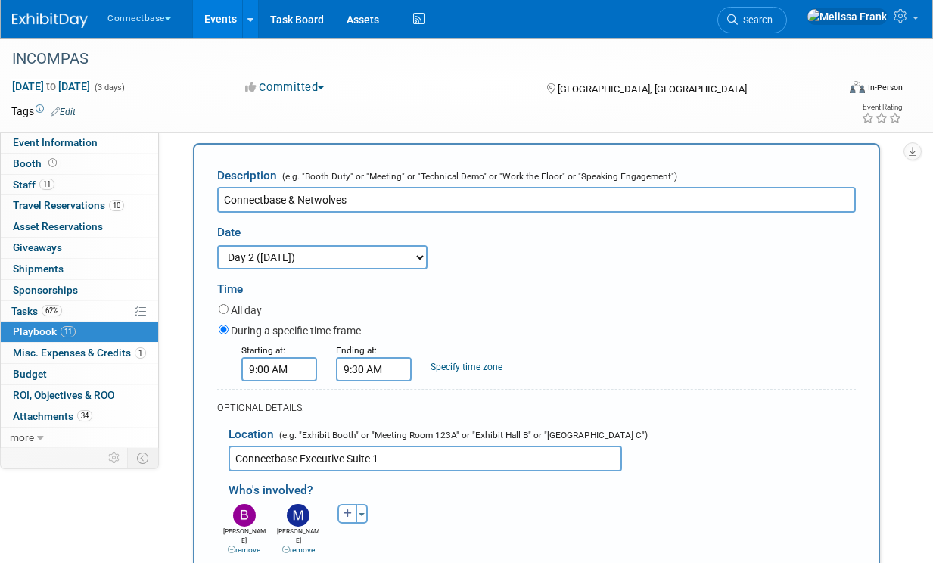
scroll to position [465, 0]
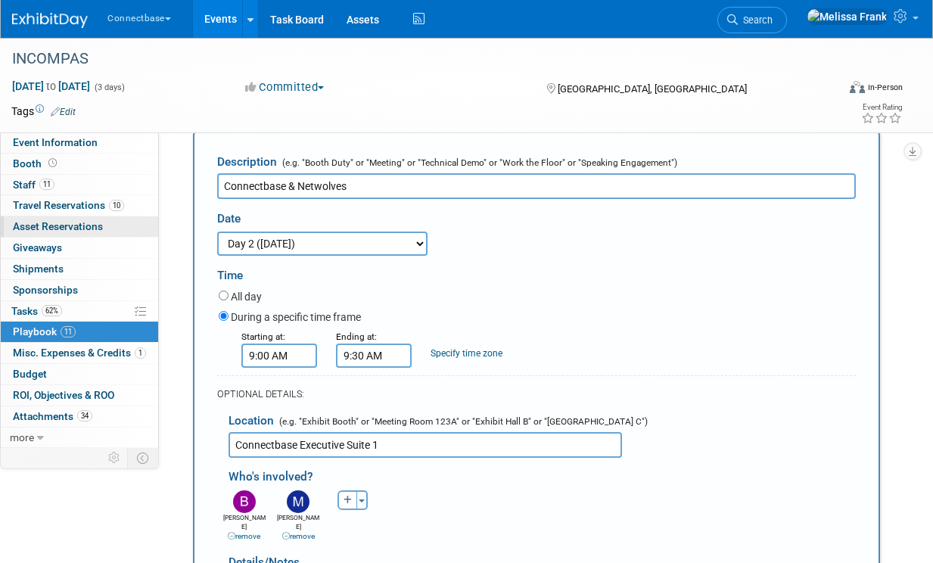
drag, startPoint x: 298, startPoint y: 242, endPoint x: 157, endPoint y: 222, distance: 142.2
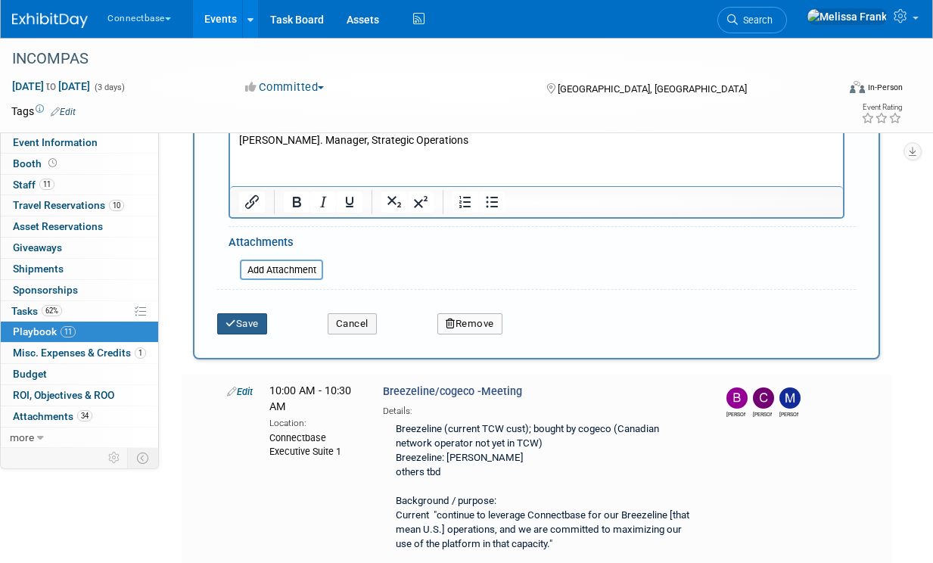
type input "Netwolves"
click at [248, 334] on button "Save" at bounding box center [242, 323] width 50 height 21
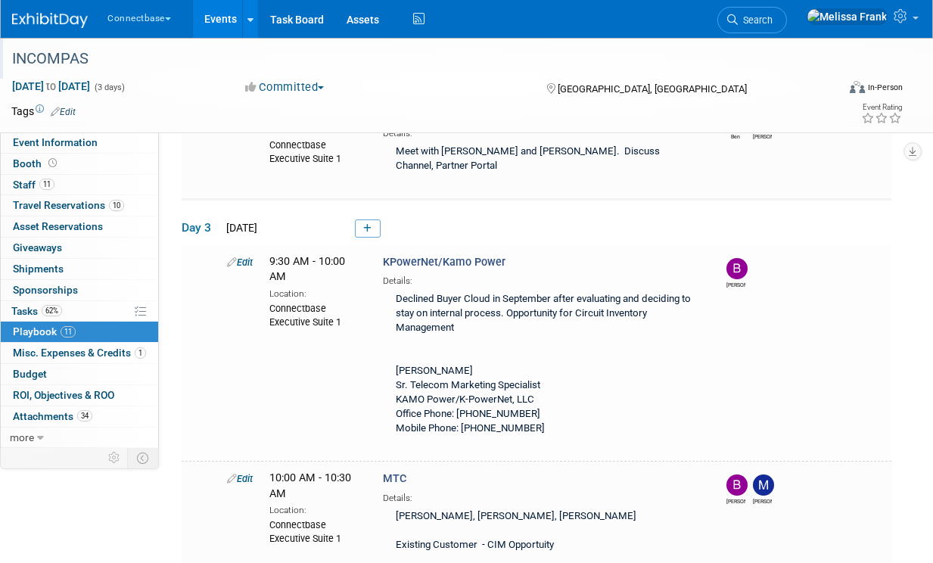
scroll to position [1559, 0]
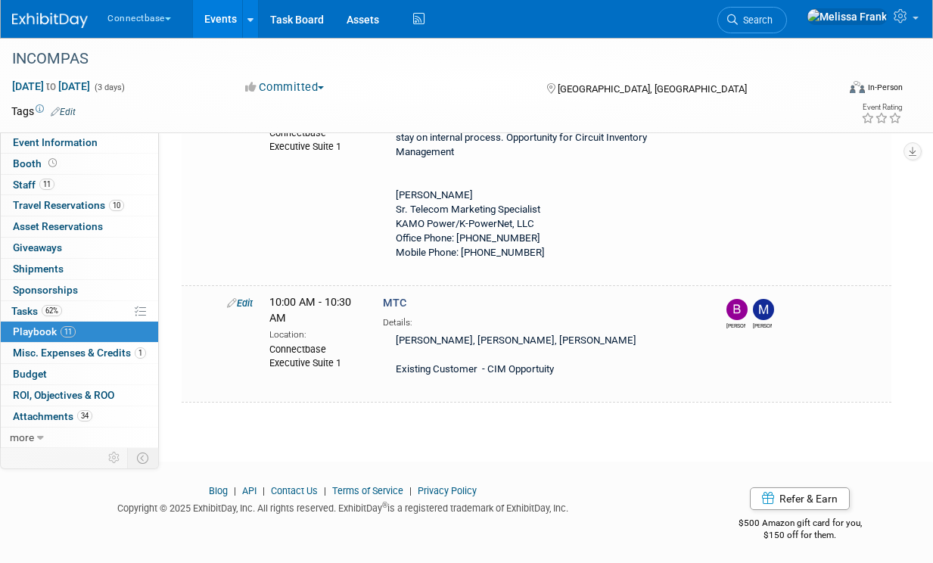
click at [216, 31] on link "Events" at bounding box center [220, 19] width 55 height 38
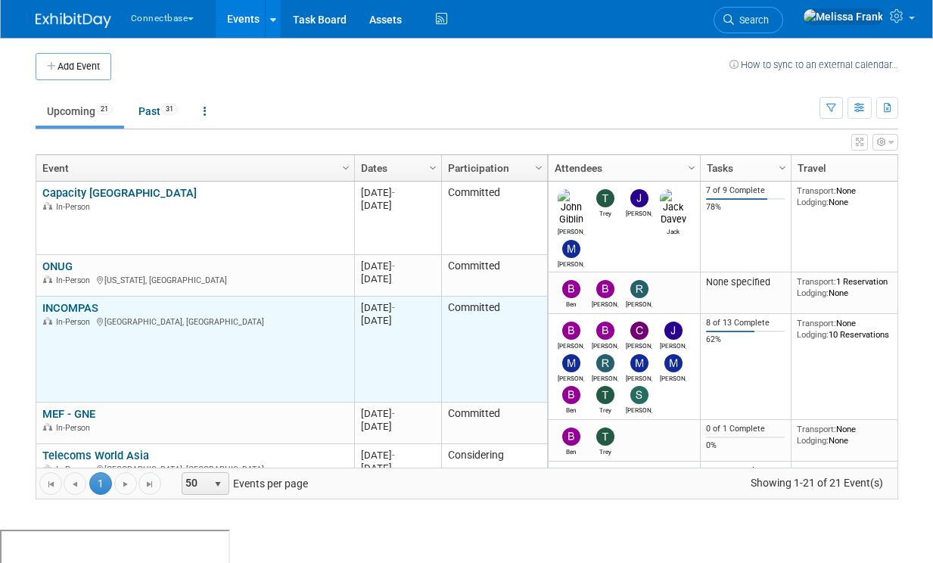
scroll to position [14, 0]
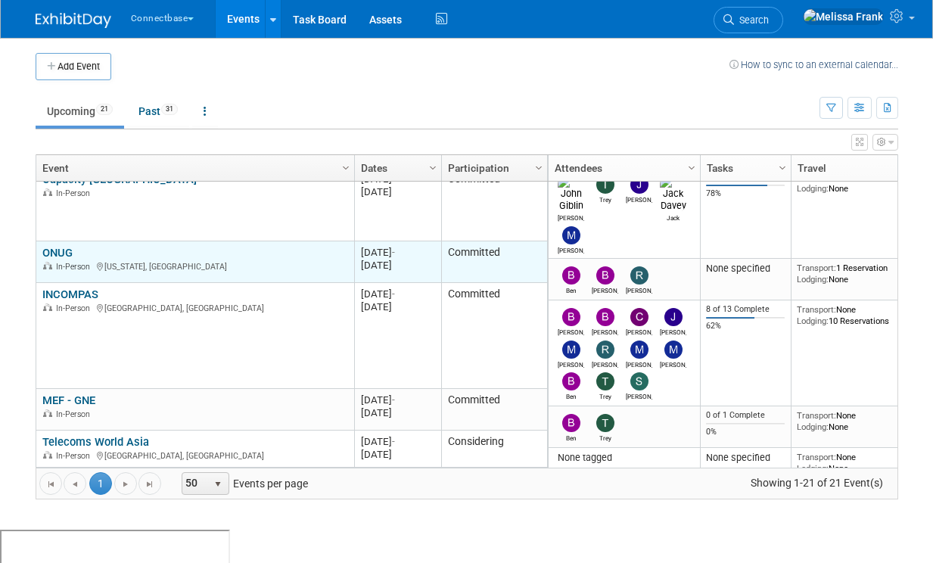
click at [58, 250] on link "ONUG" at bounding box center [57, 253] width 30 height 14
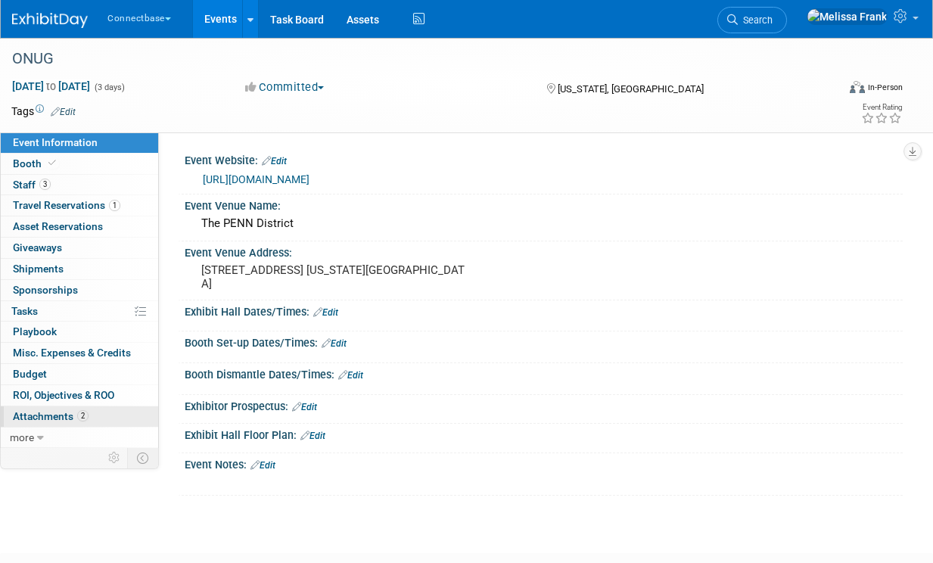
click at [76, 410] on span "Attachments 2" at bounding box center [51, 416] width 76 height 12
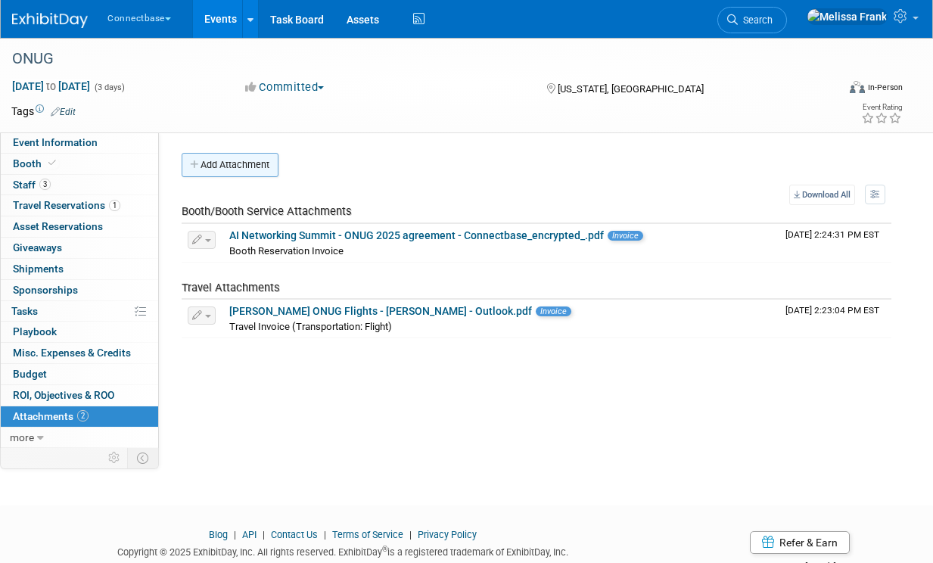
click at [235, 163] on button "Add Attachment" at bounding box center [230, 165] width 97 height 24
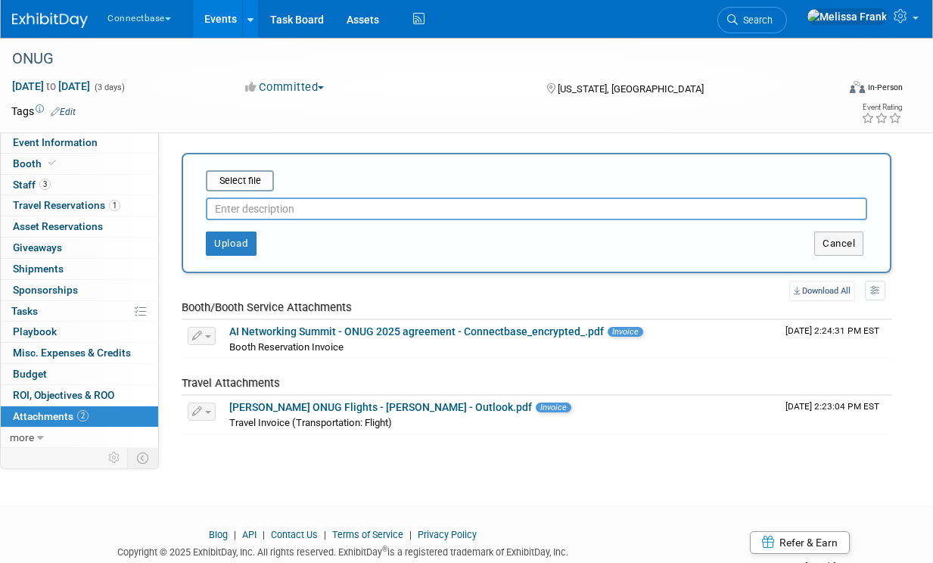
click at [300, 204] on input "text" at bounding box center [536, 208] width 661 height 23
type input "Instructions - Jesi 10/10/2025"
click at [232, 186] on input "file" at bounding box center [182, 181] width 180 height 18
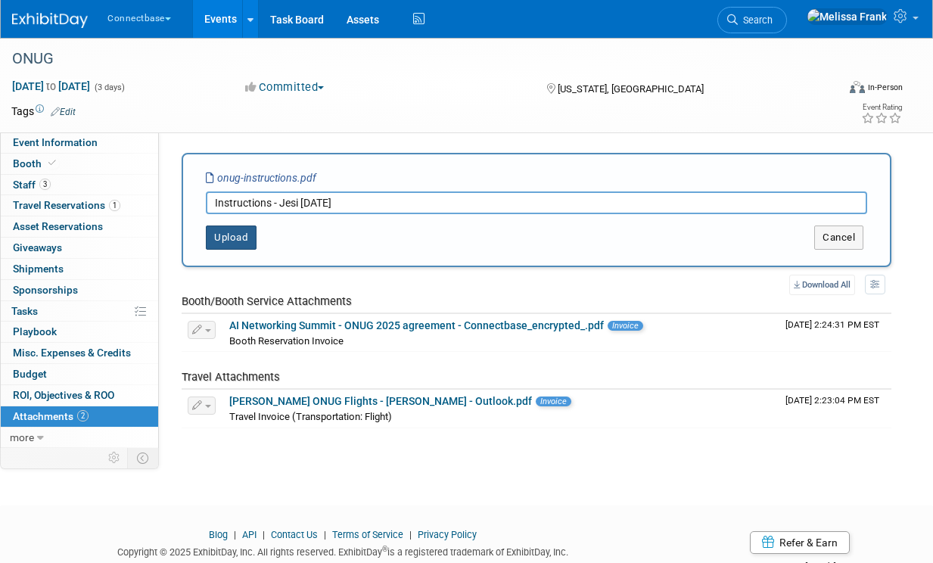
click at [243, 238] on button "Upload" at bounding box center [231, 237] width 51 height 24
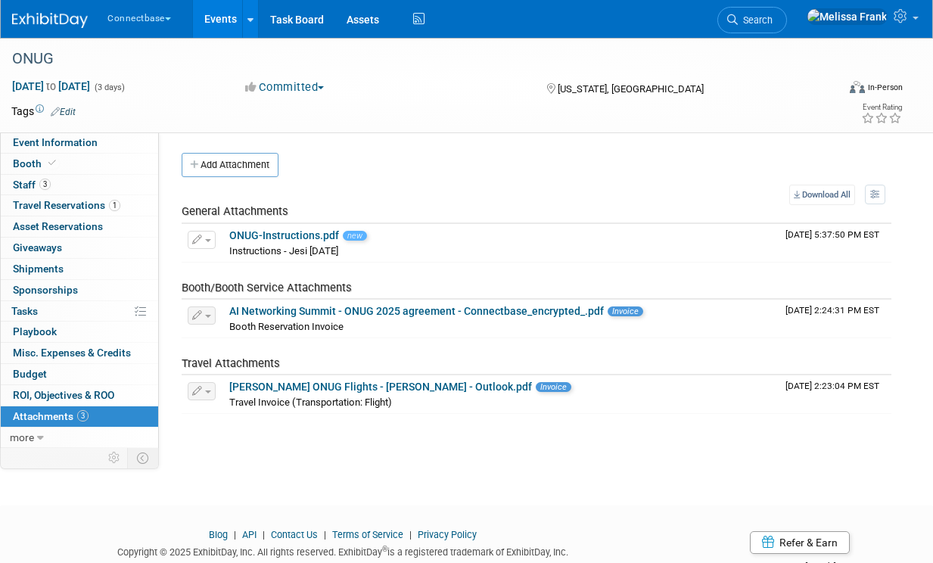
click at [223, 14] on link "Events" at bounding box center [220, 19] width 55 height 38
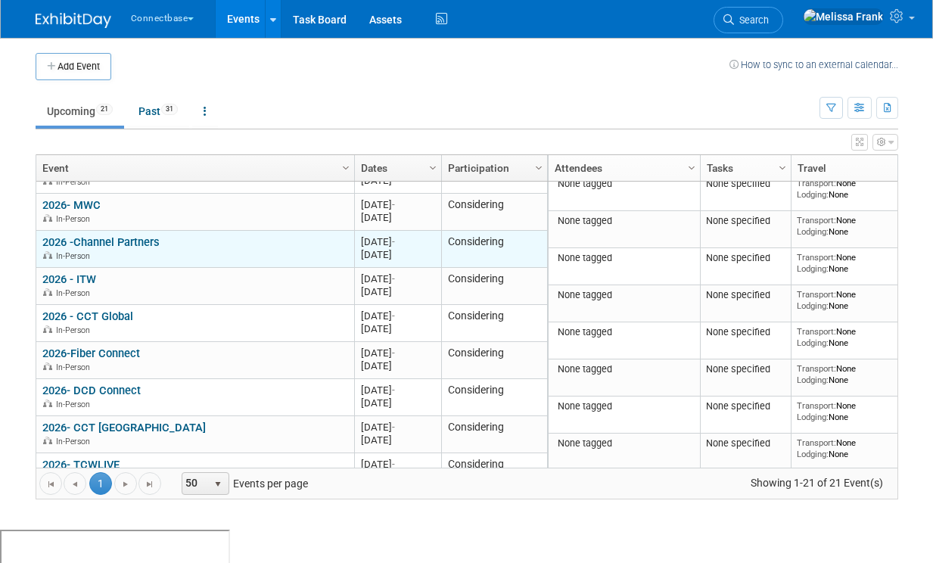
click at [117, 242] on link "2026 -Channel Partners" at bounding box center [100, 242] width 117 height 14
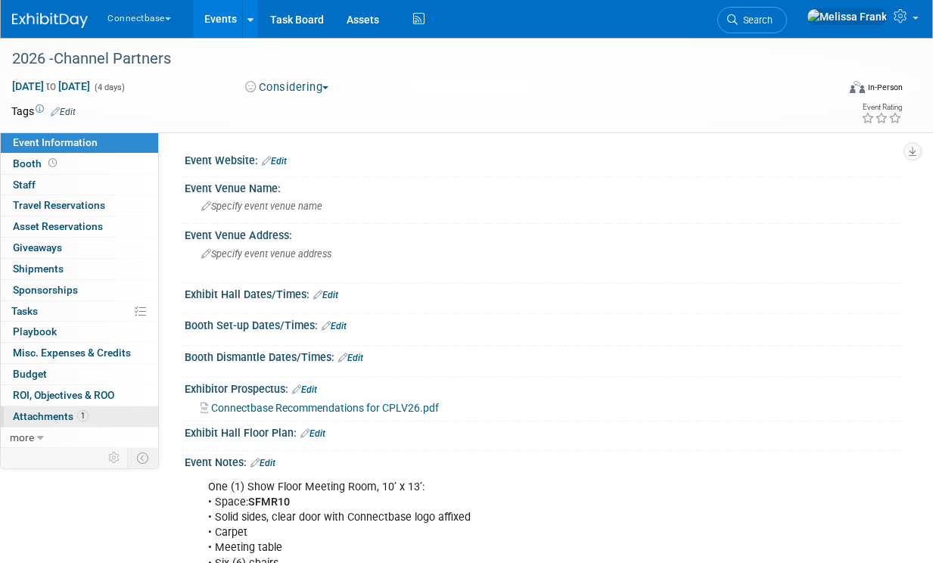
click at [74, 413] on span "Attachments 1" at bounding box center [51, 416] width 76 height 12
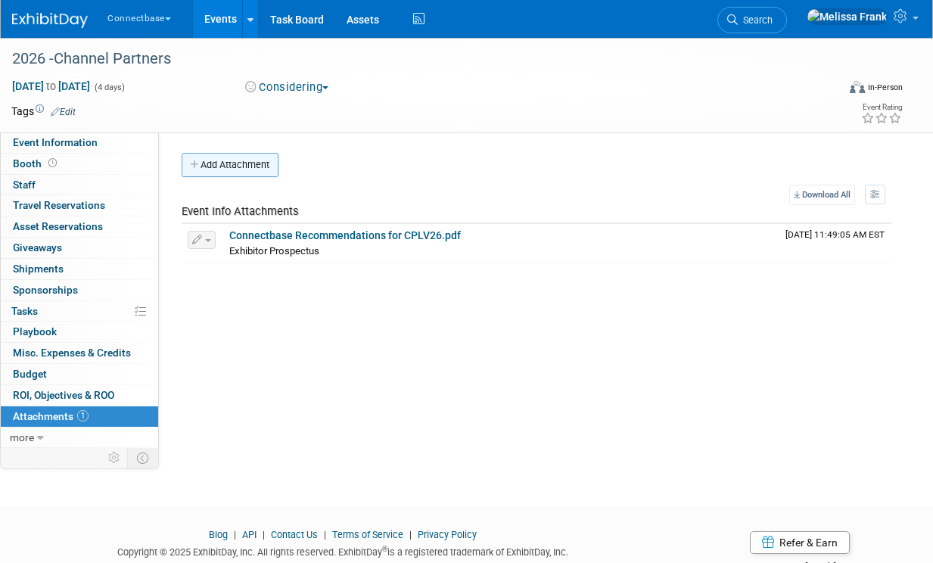
click at [252, 169] on button "Add Attachment" at bounding box center [230, 165] width 97 height 24
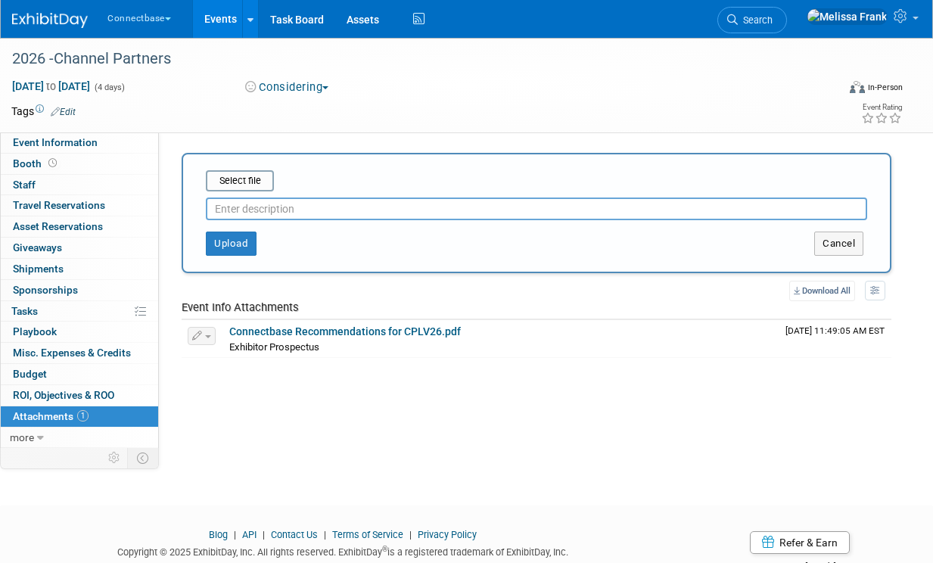
click at [251, 207] on input "text" at bounding box center [536, 208] width 661 height 23
click at [233, 176] on input "file" at bounding box center [182, 181] width 180 height 18
click at [351, 204] on input "Proposal" at bounding box center [536, 208] width 661 height 23
type input "Proposal - need finance sign off"
click at [54, 312] on link "0% Tasks 0%" at bounding box center [79, 311] width 157 height 20
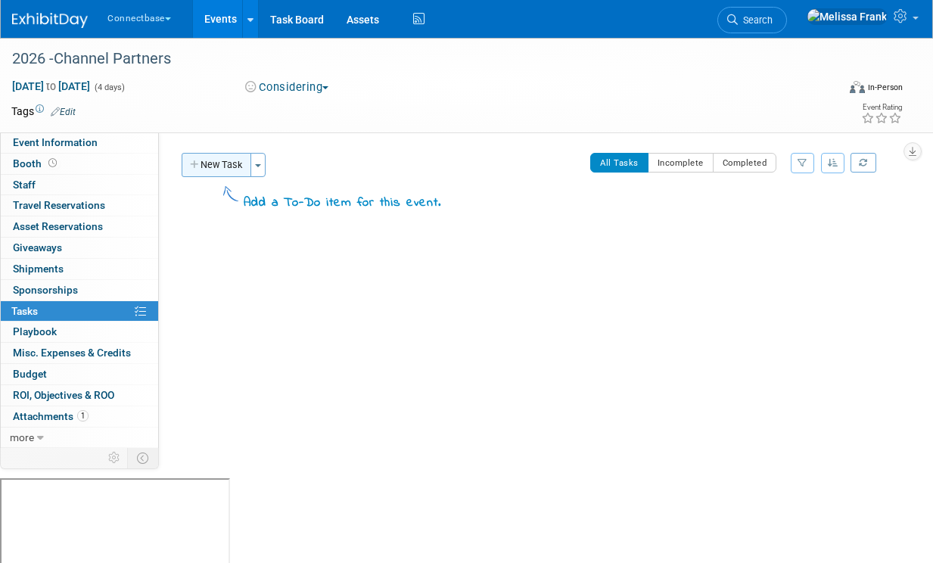
click at [213, 161] on button "New Task" at bounding box center [217, 165] width 70 height 24
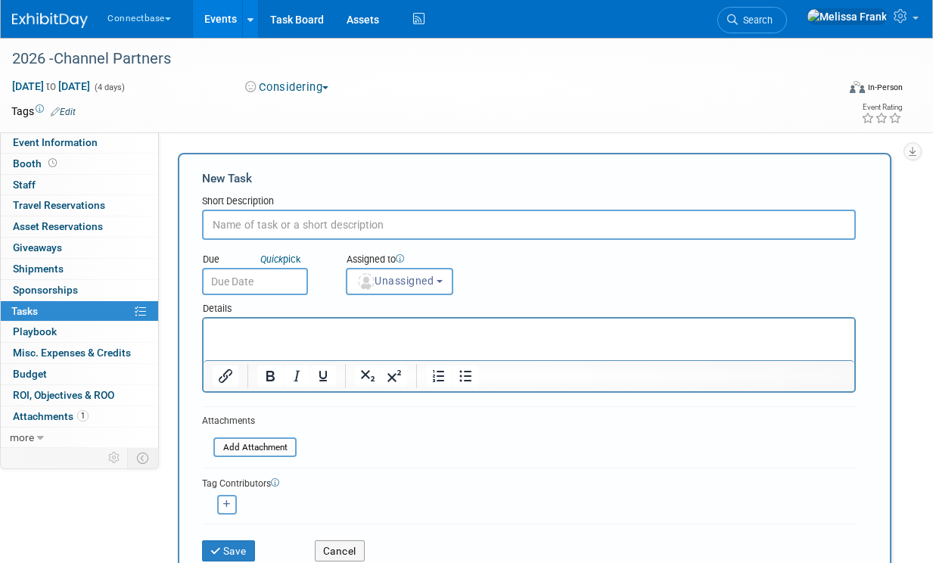
click at [262, 225] on input "text" at bounding box center [529, 225] width 654 height 30
type input "Lock In Contract"
click at [259, 335] on p "Rich Text Area. Press ALT-0 for help." at bounding box center [529, 332] width 633 height 15
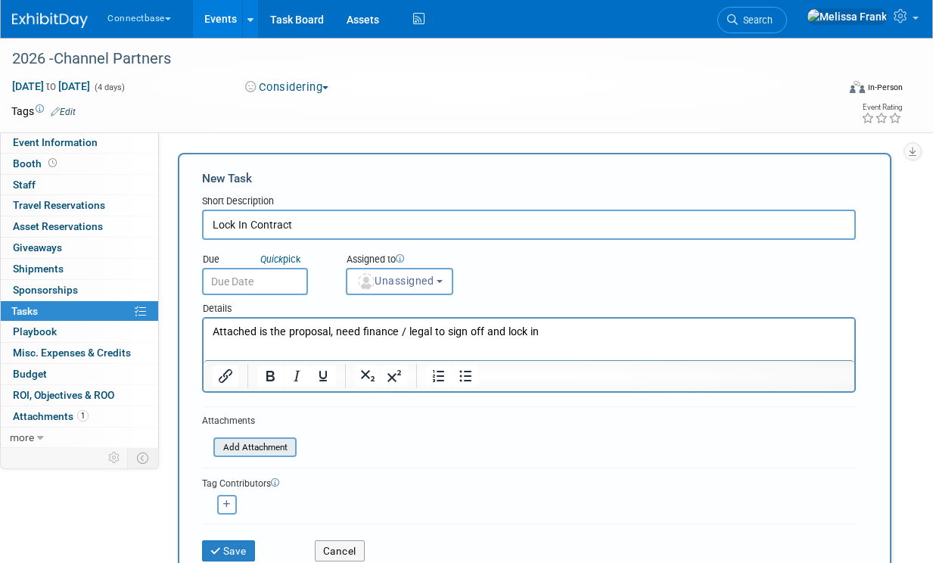
click at [254, 449] on input "file" at bounding box center [205, 447] width 180 height 17
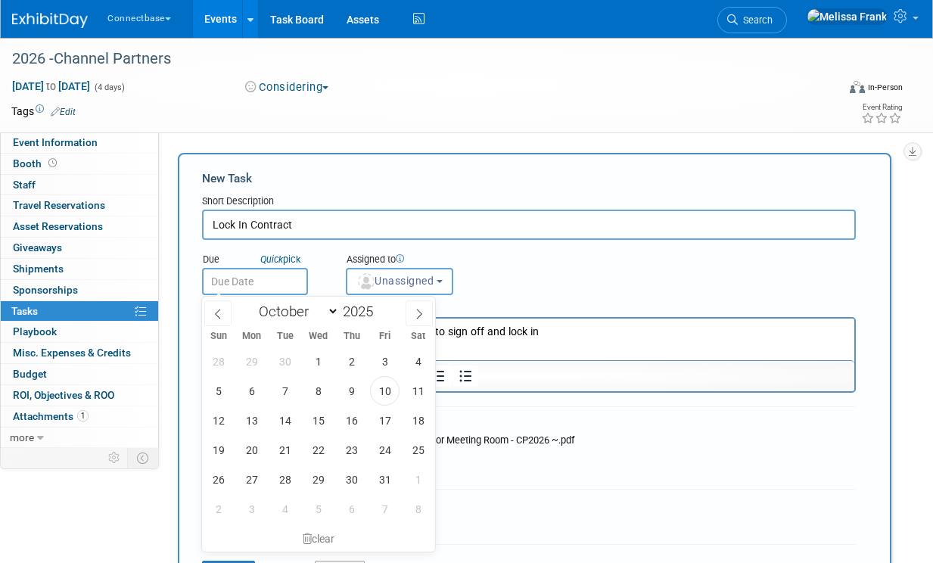
click at [246, 274] on input "text" at bounding box center [255, 281] width 106 height 27
click at [253, 441] on span "20" at bounding box center [252, 450] width 30 height 30
type input "[DATE]"
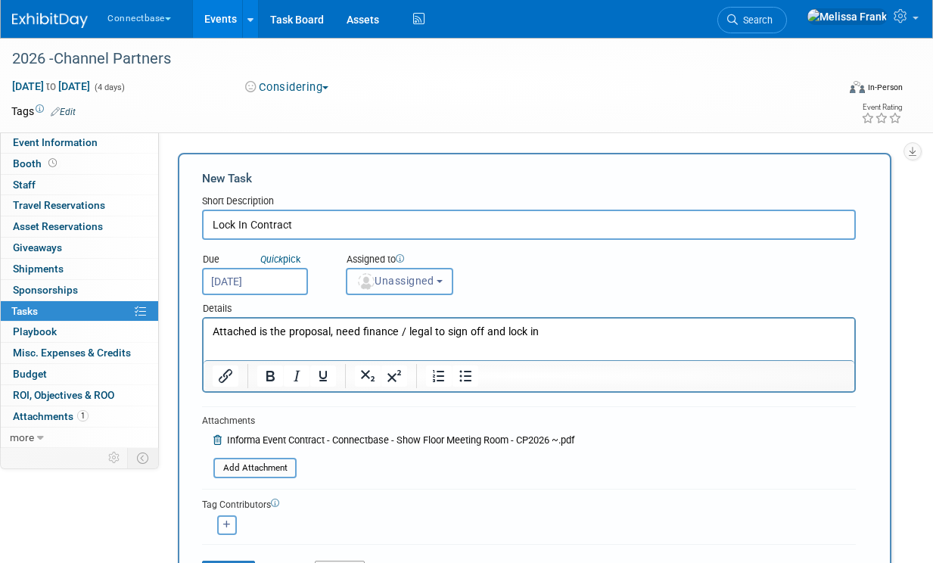
click at [398, 278] on span "Unassigned" at bounding box center [394, 281] width 77 height 12
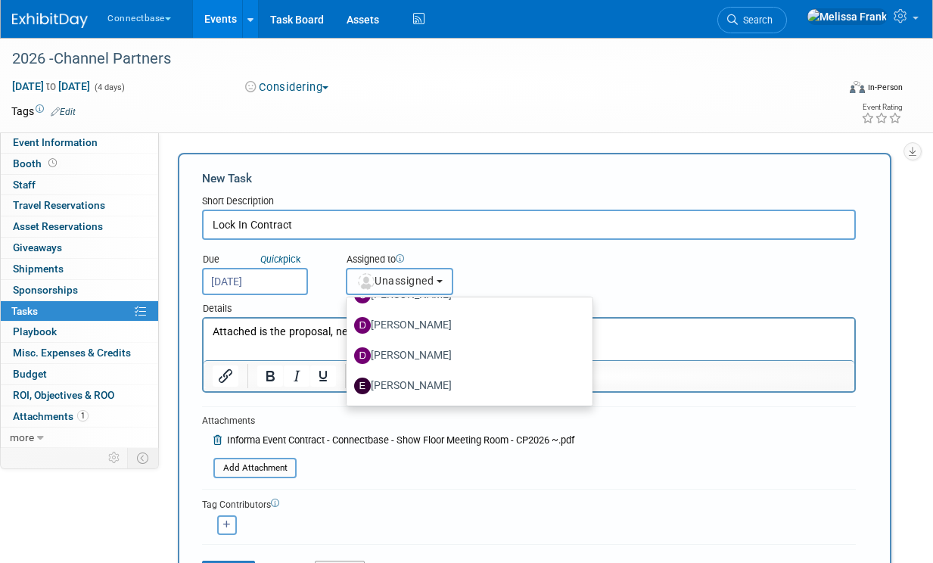
scroll to position [275, 0]
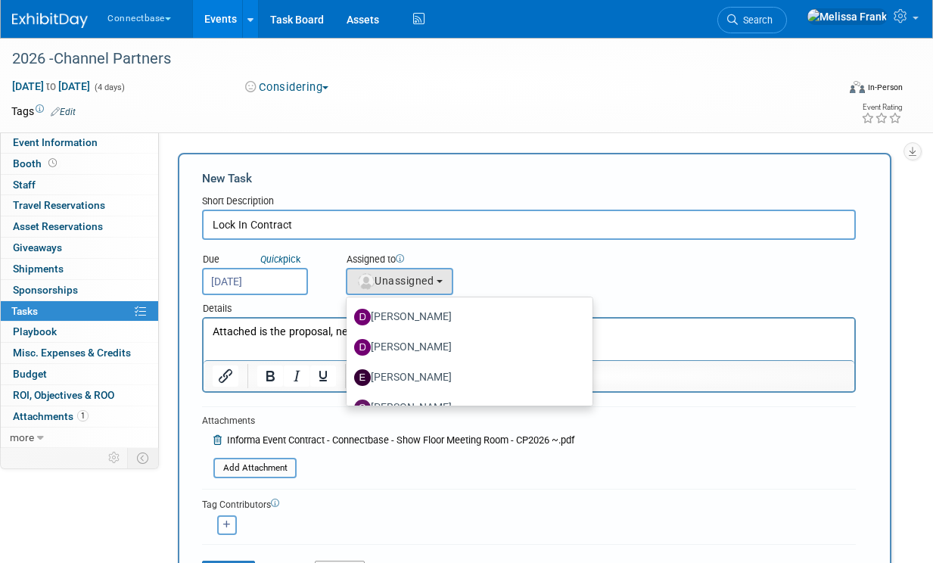
click at [611, 262] on div "Due Quick pick [DATE] Assigned to <img src="[URL][DOMAIN_NAME]" style="width: 2…" at bounding box center [529, 267] width 676 height 55
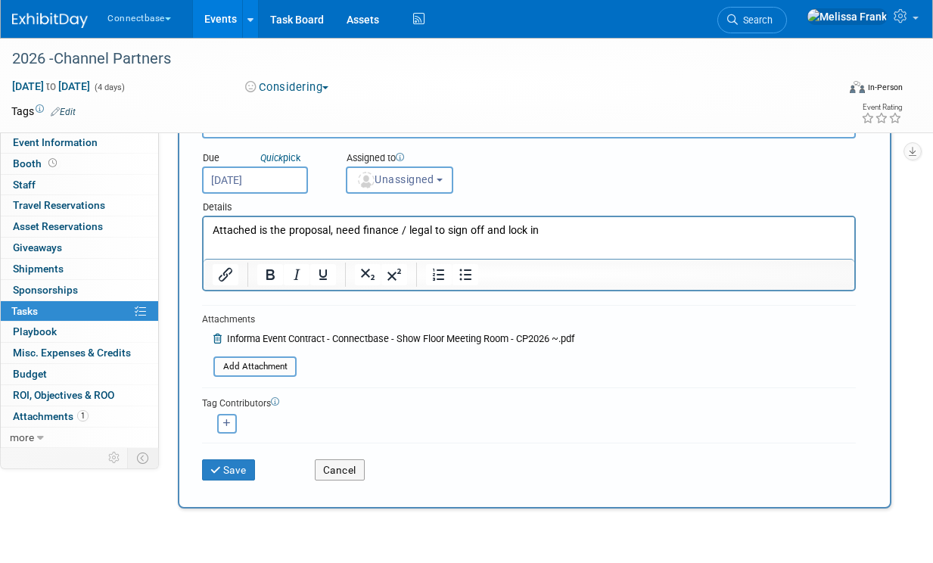
scroll to position [95, 0]
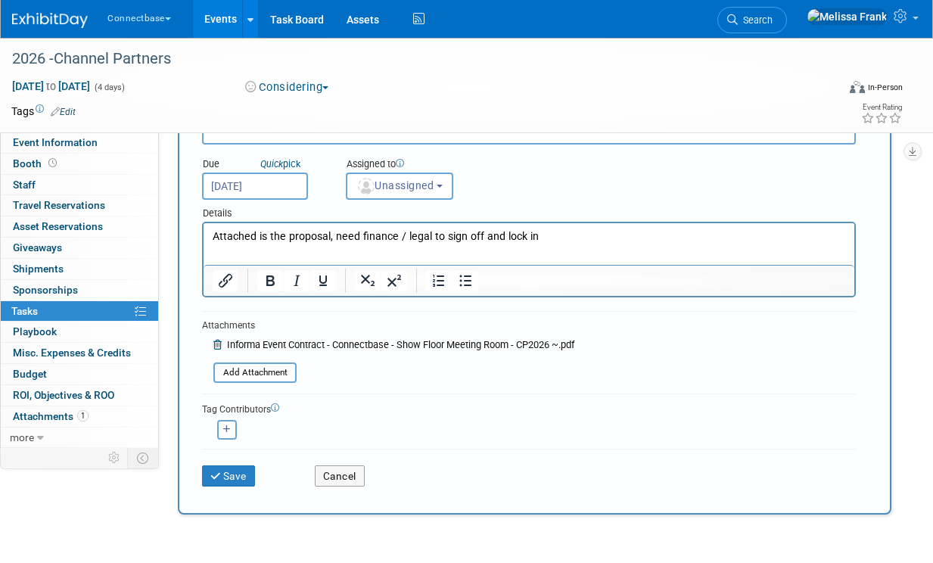
click at [606, 244] on html "Attached is the proposal, need finance / legal to sign off and lock in" at bounding box center [529, 233] width 651 height 21
click at [238, 469] on button "Save" at bounding box center [228, 475] width 53 height 21
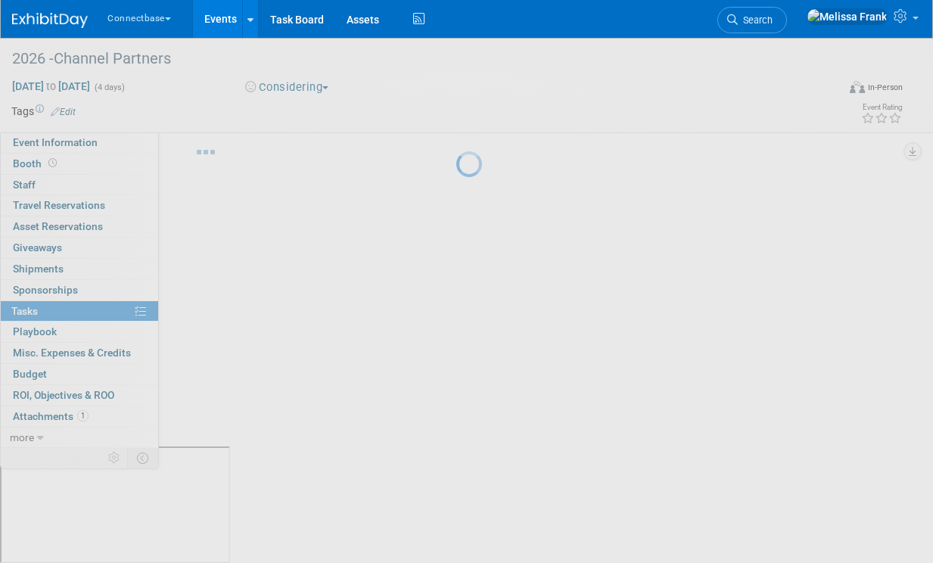
scroll to position [0, 0]
